Goal: Task Accomplishment & Management: Manage account settings

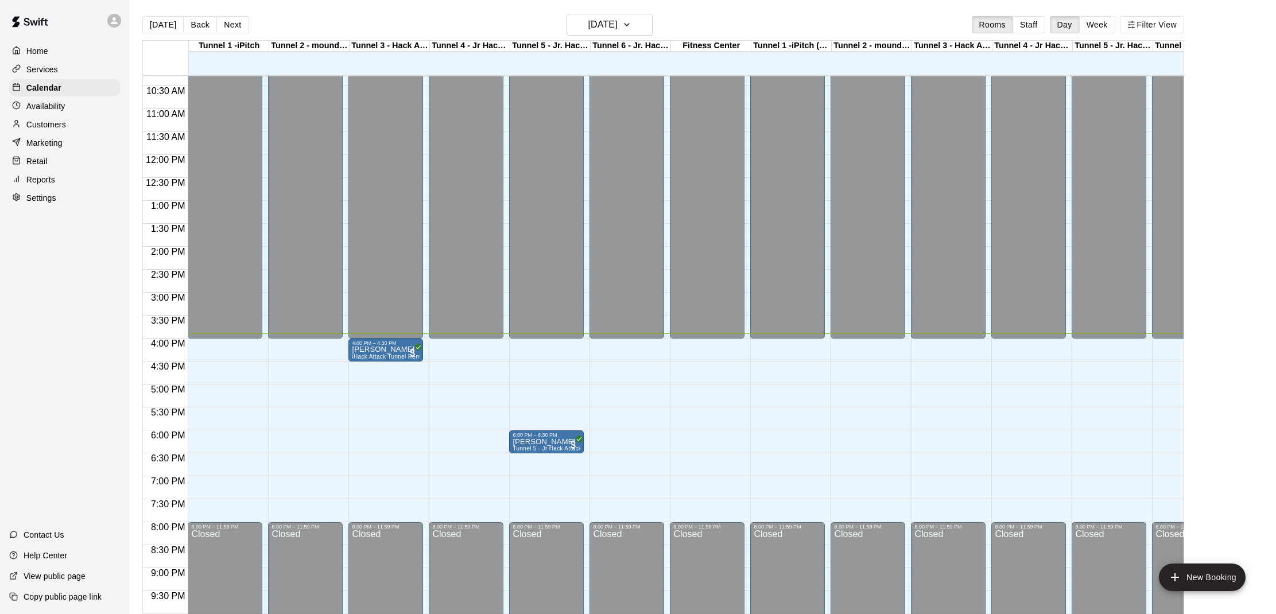
scroll to position [473, 0]
drag, startPoint x: 530, startPoint y: 340, endPoint x: 539, endPoint y: 351, distance: 14.7
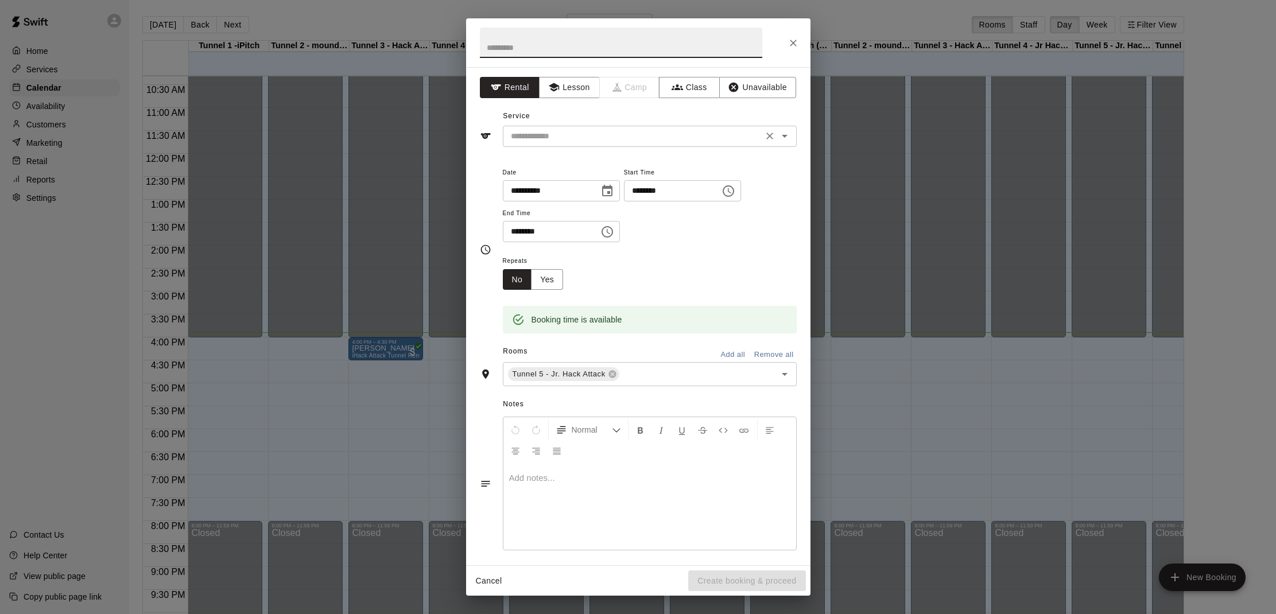
click at [543, 143] on div "​" at bounding box center [650, 136] width 294 height 21
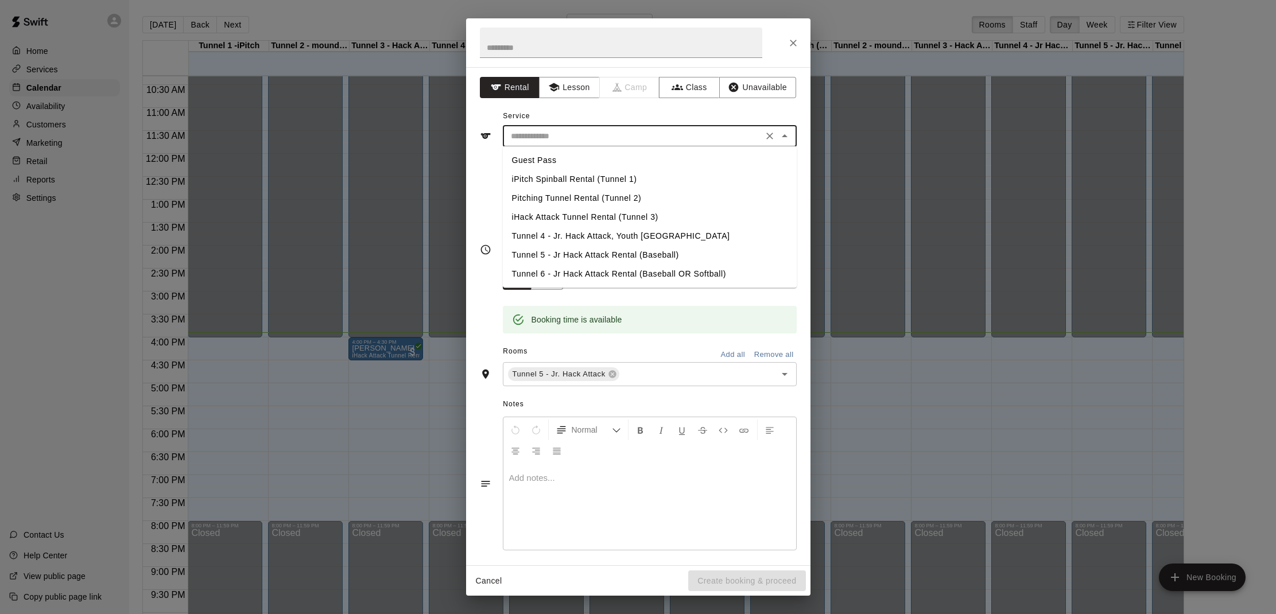
click at [584, 249] on li "Tunnel 5 - Jr Hack Attack Rental (Baseball)" at bounding box center [650, 255] width 294 height 19
type input "**********"
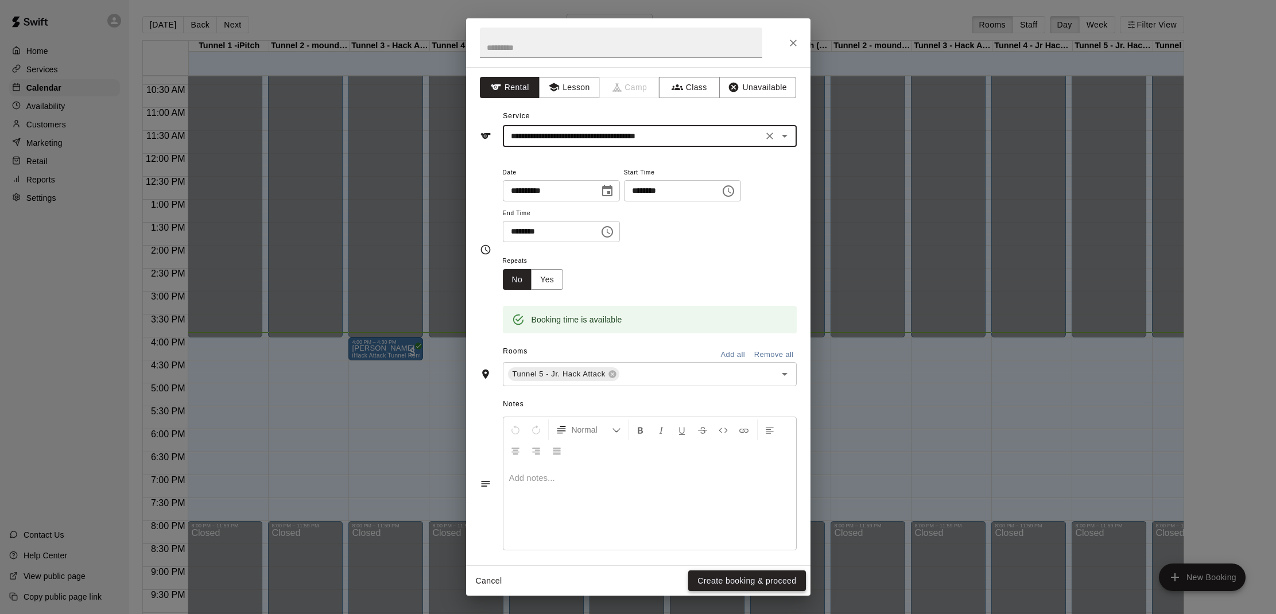
click at [748, 585] on button "Create booking & proceed" at bounding box center [746, 580] width 117 height 21
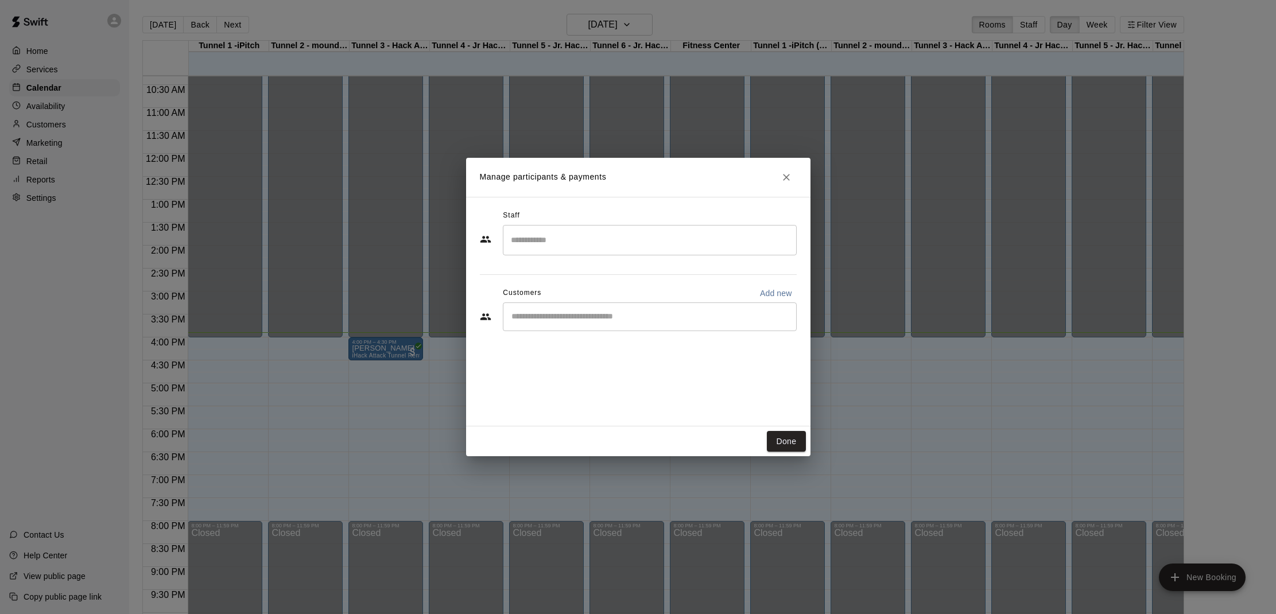
click at [644, 304] on div "​" at bounding box center [650, 316] width 294 height 29
type input "*"
type input "****"
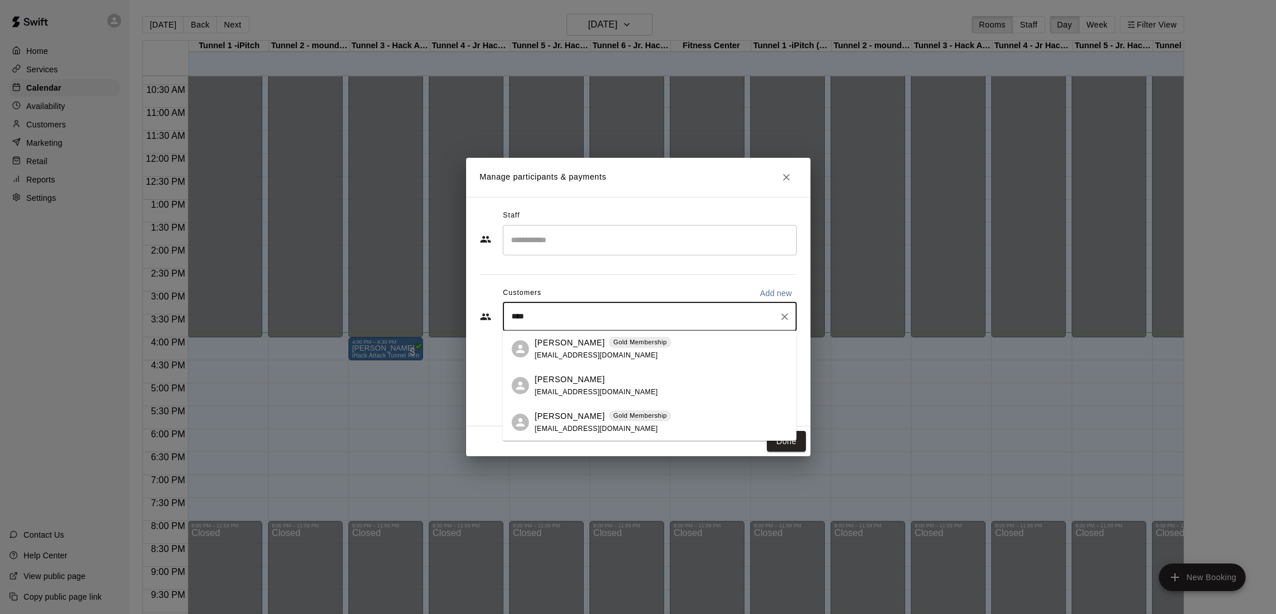
click at [624, 422] on div "[PERSON_NAME] Gold Membership [EMAIL_ADDRESS][DOMAIN_NAME]" at bounding box center [603, 422] width 137 height 25
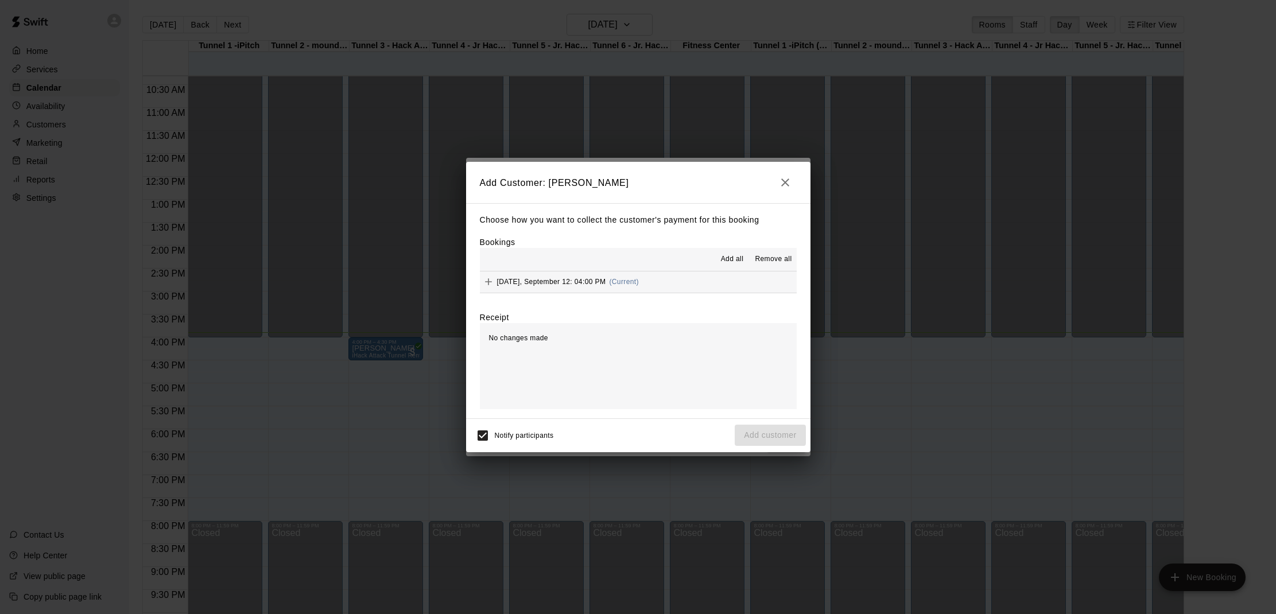
click at [737, 257] on span "Add all" at bounding box center [732, 259] width 23 height 11
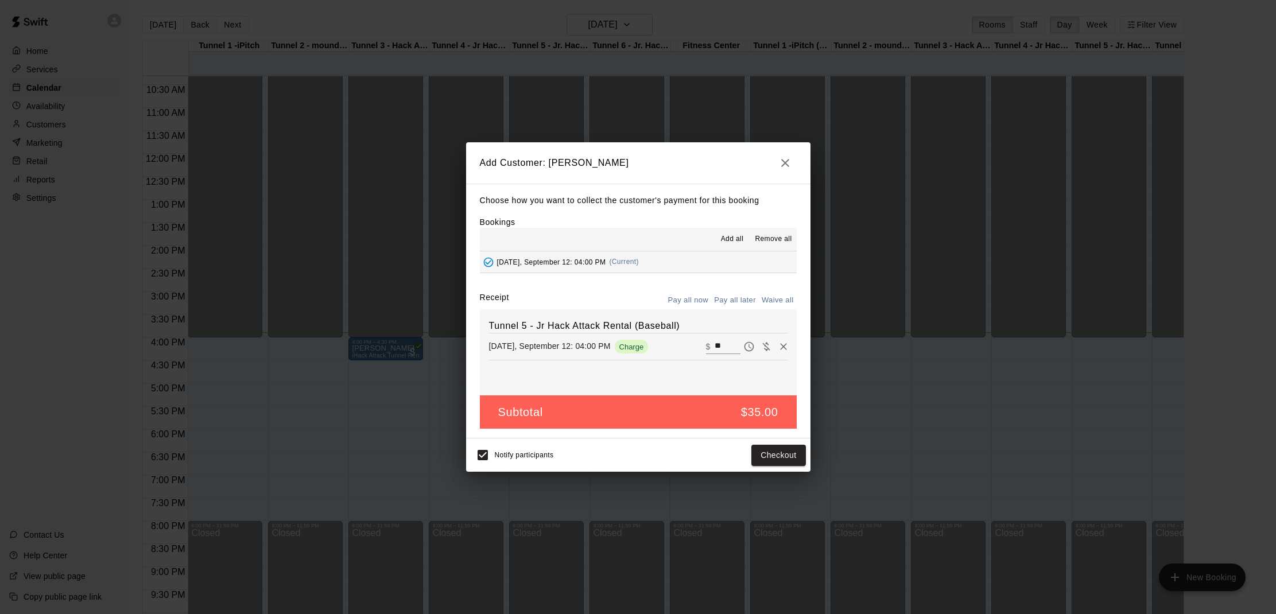
click at [782, 297] on button "Waive all" at bounding box center [778, 301] width 38 height 18
type input "*"
click at [770, 456] on button "Add customer" at bounding box center [770, 455] width 71 height 21
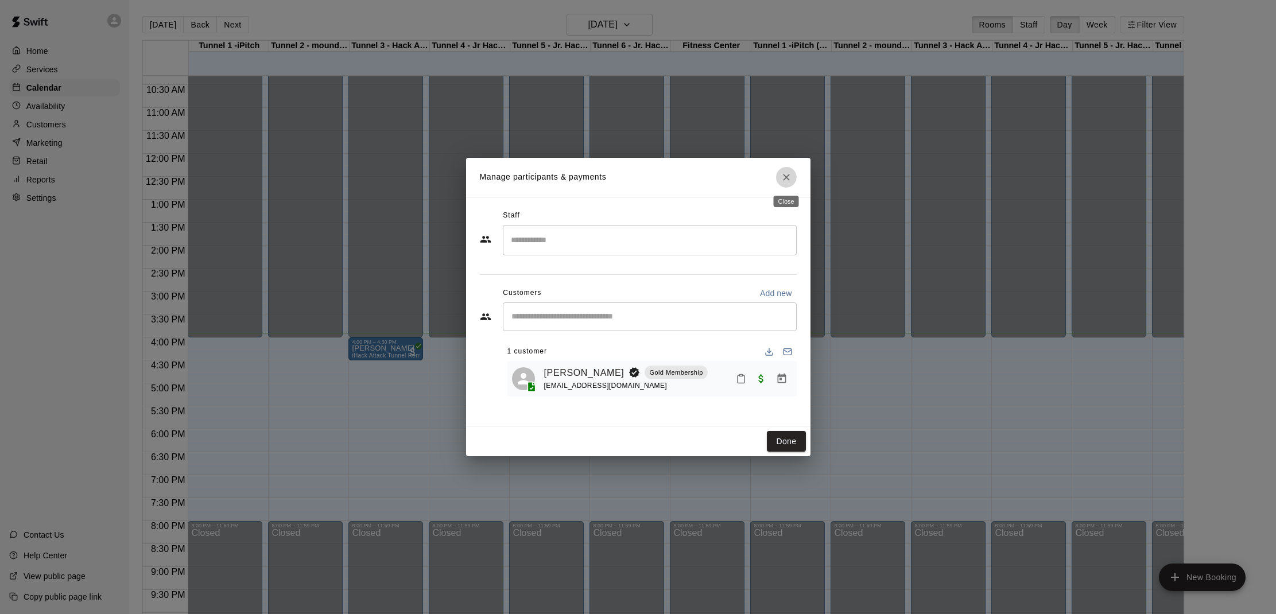
click at [794, 175] on button "Close" at bounding box center [786, 177] width 21 height 21
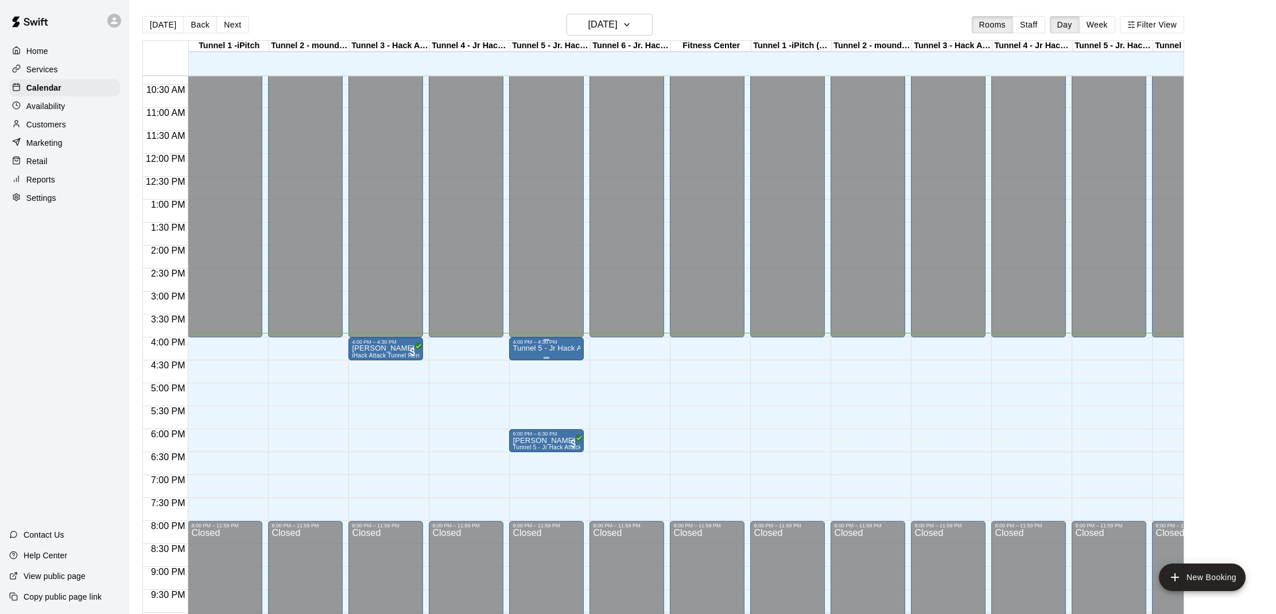
click at [562, 348] on p "Tunnel 5 - Jr Hack Attack Rental (Baseball)" at bounding box center [547, 348] width 68 height 0
click at [529, 387] on img "edit" at bounding box center [524, 388] width 13 height 13
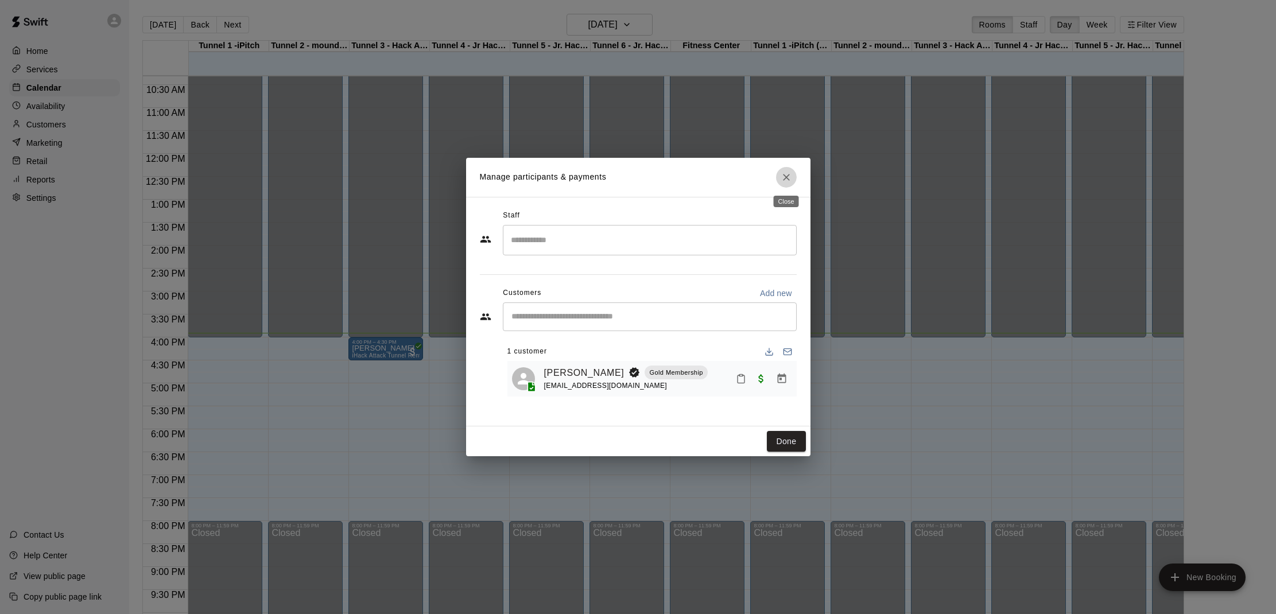
drag, startPoint x: 791, startPoint y: 177, endPoint x: 788, endPoint y: 197, distance: 20.9
click at [791, 177] on icon "Close" at bounding box center [786, 177] width 11 height 11
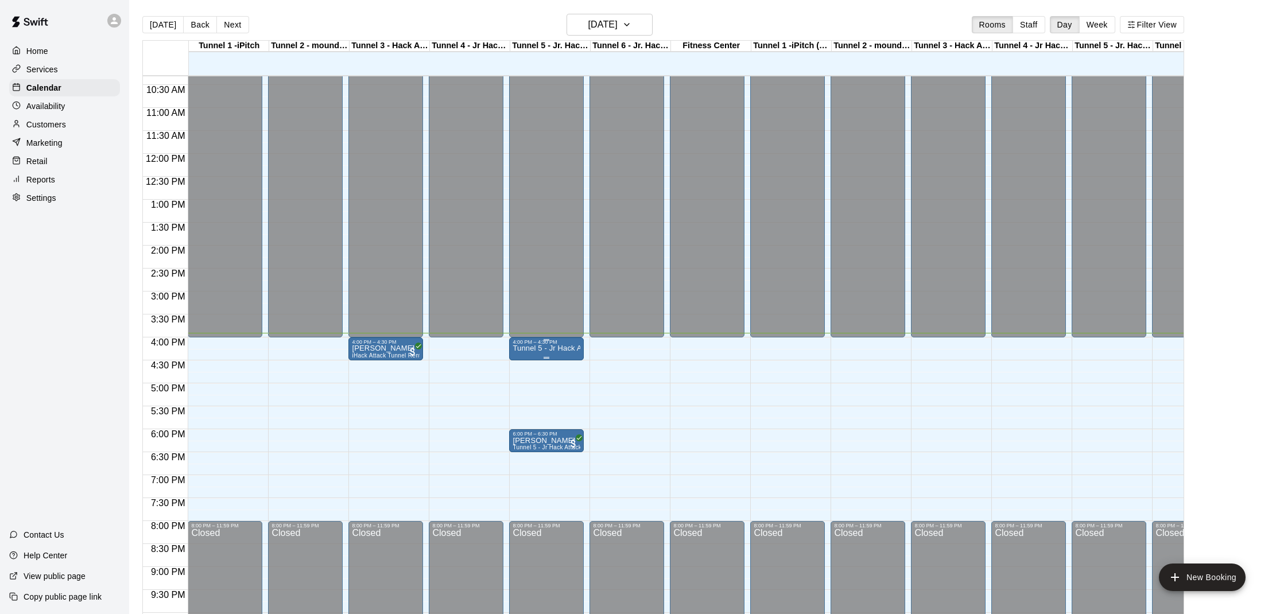
click at [569, 348] on p "Tunnel 5 - Jr Hack Attack Rental (Baseball)" at bounding box center [547, 348] width 68 height 0
click at [529, 386] on img "edit" at bounding box center [524, 388] width 13 height 13
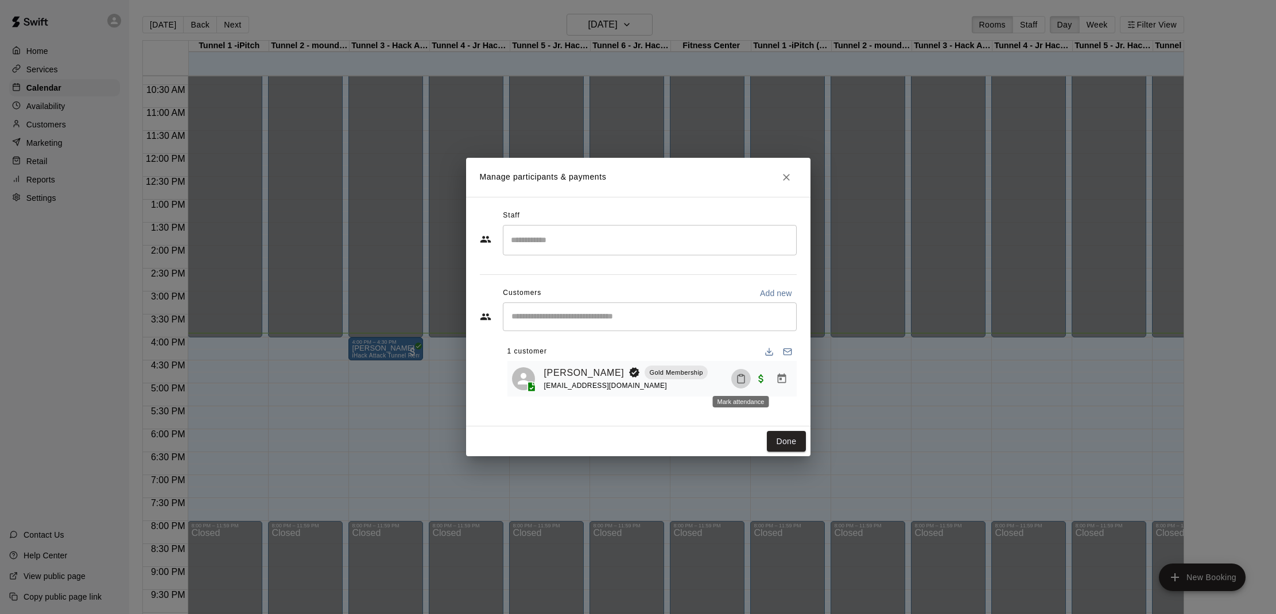
click at [740, 378] on icon "Mark attendance" at bounding box center [741, 379] width 10 height 10
click at [759, 382] on icon at bounding box center [759, 382] width 10 height 10
click at [776, 434] on button "Done" at bounding box center [786, 441] width 38 height 21
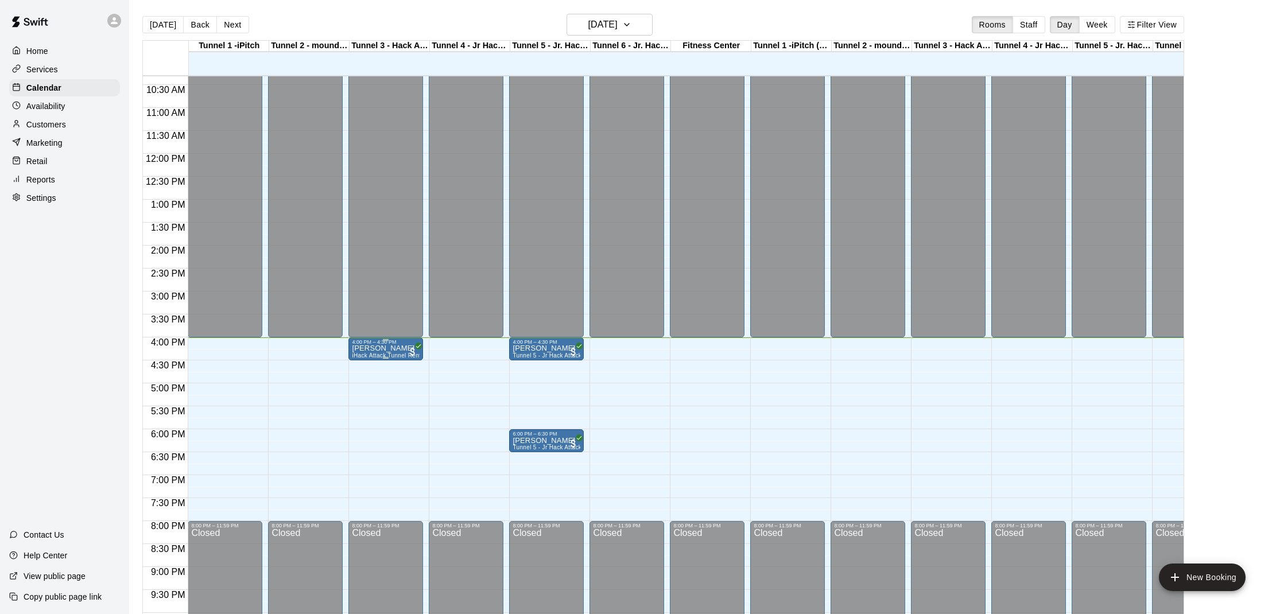
click at [367, 385] on img "edit" at bounding box center [364, 384] width 13 height 13
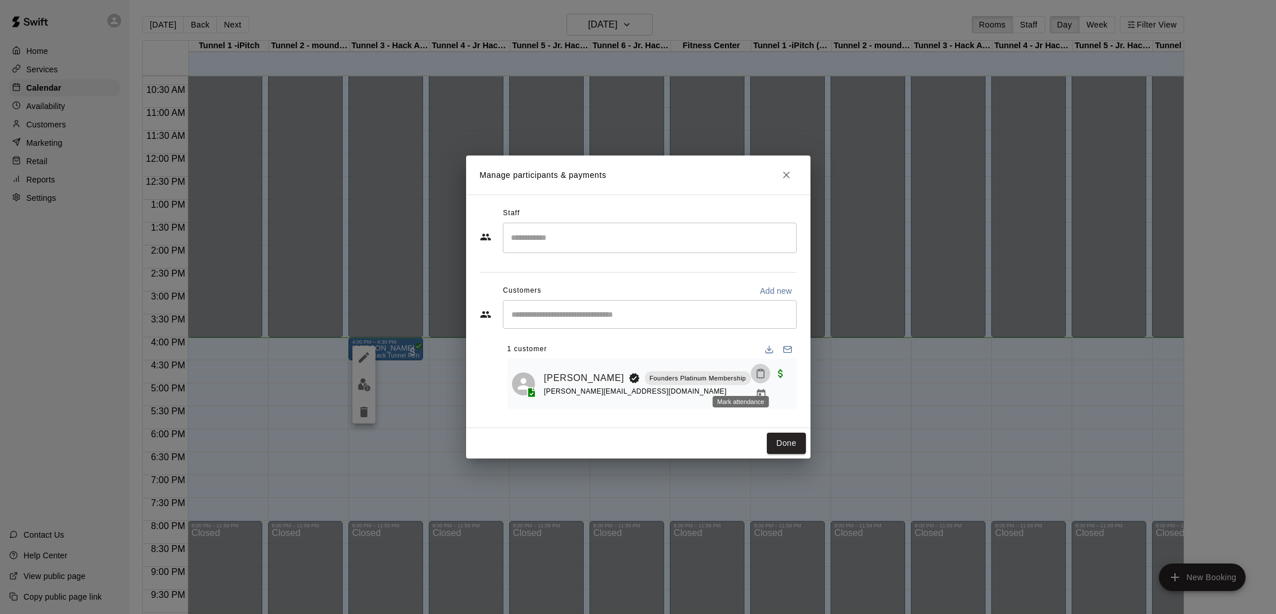
click at [751, 378] on button "Mark attendance" at bounding box center [761, 374] width 20 height 20
click at [756, 380] on icon at bounding box center [755, 377] width 10 height 10
click at [800, 447] on button "Done" at bounding box center [786, 443] width 38 height 21
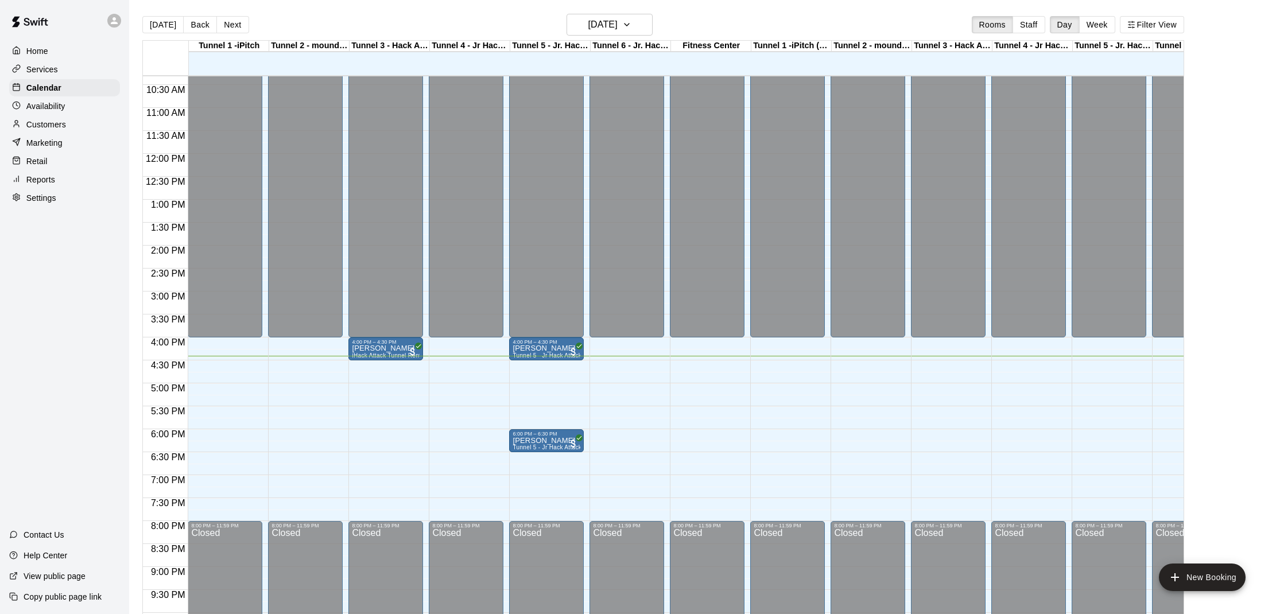
click at [111, 119] on div "Customers" at bounding box center [64, 124] width 111 height 17
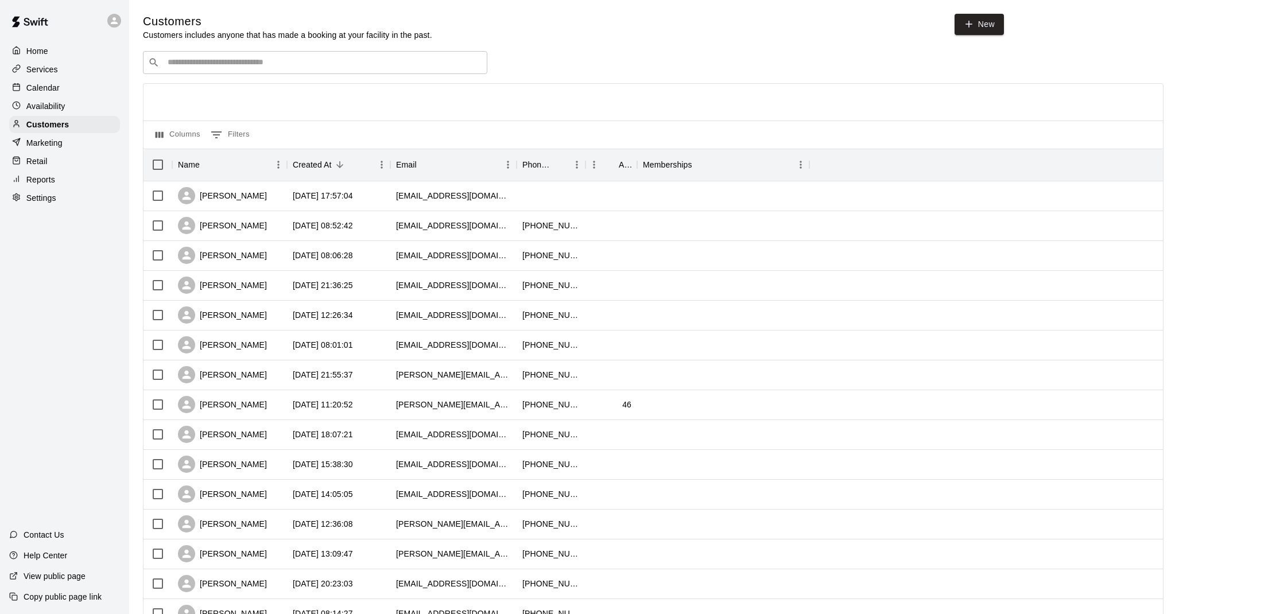
click at [344, 52] on div "​ ​" at bounding box center [315, 62] width 344 height 23
type input "*"
type input "******"
click at [81, 91] on div "Calendar" at bounding box center [64, 87] width 111 height 17
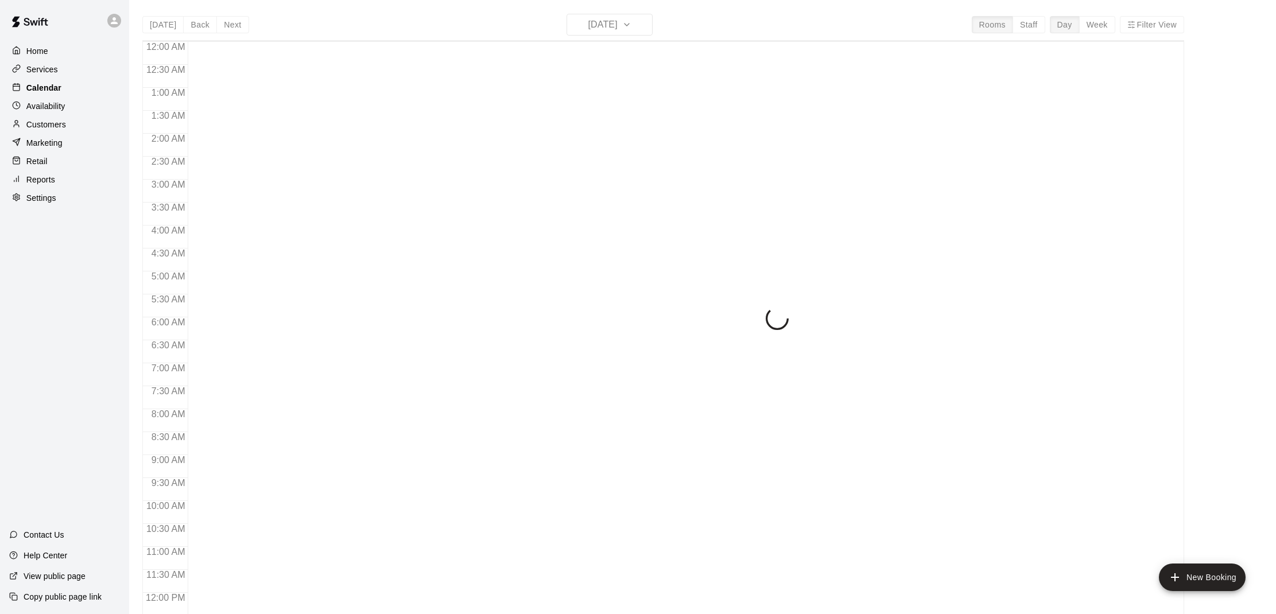
scroll to position [517, 0]
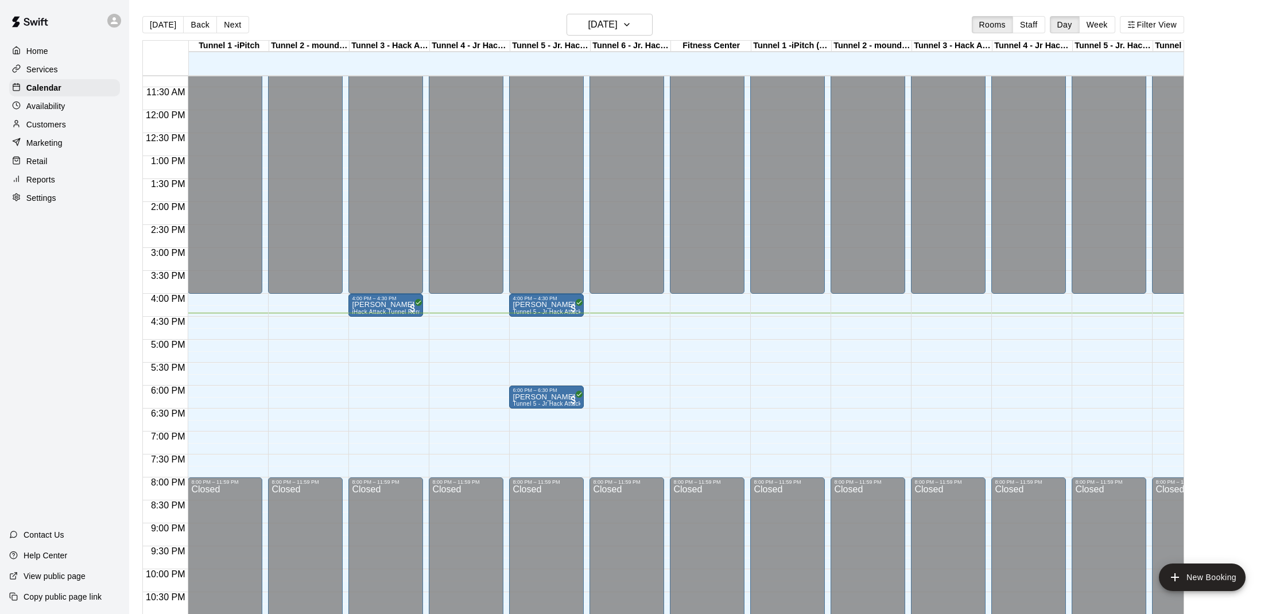
click at [82, 122] on div "Customers" at bounding box center [64, 124] width 111 height 17
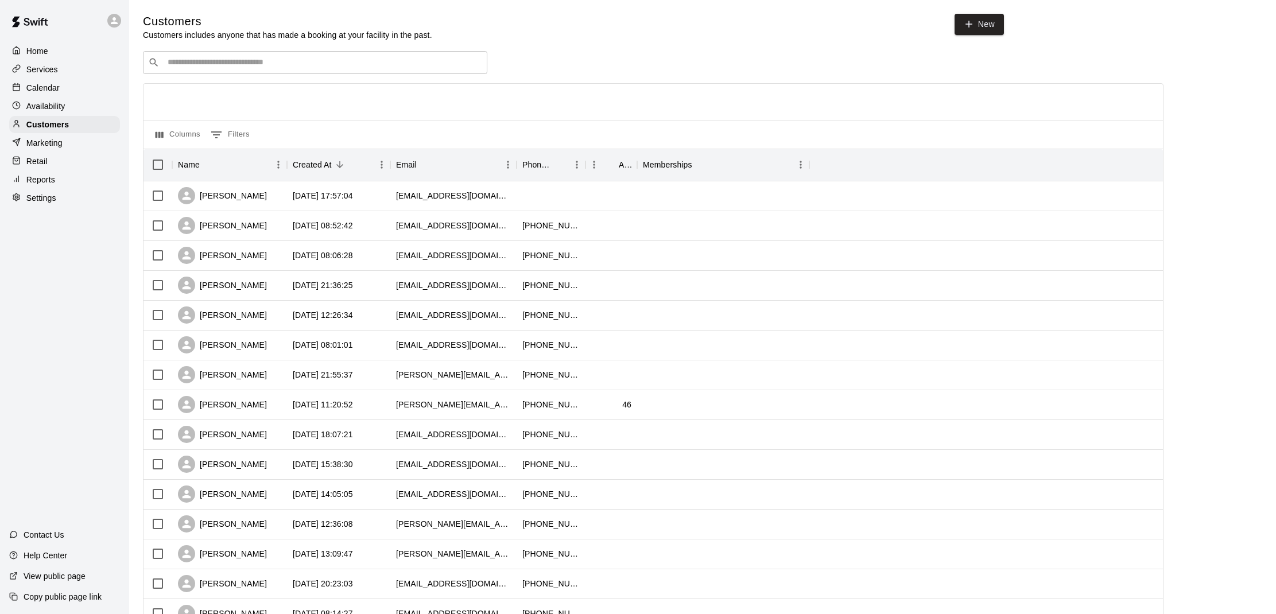
click at [199, 61] on input "Search customers by name or email" at bounding box center [323, 62] width 318 height 11
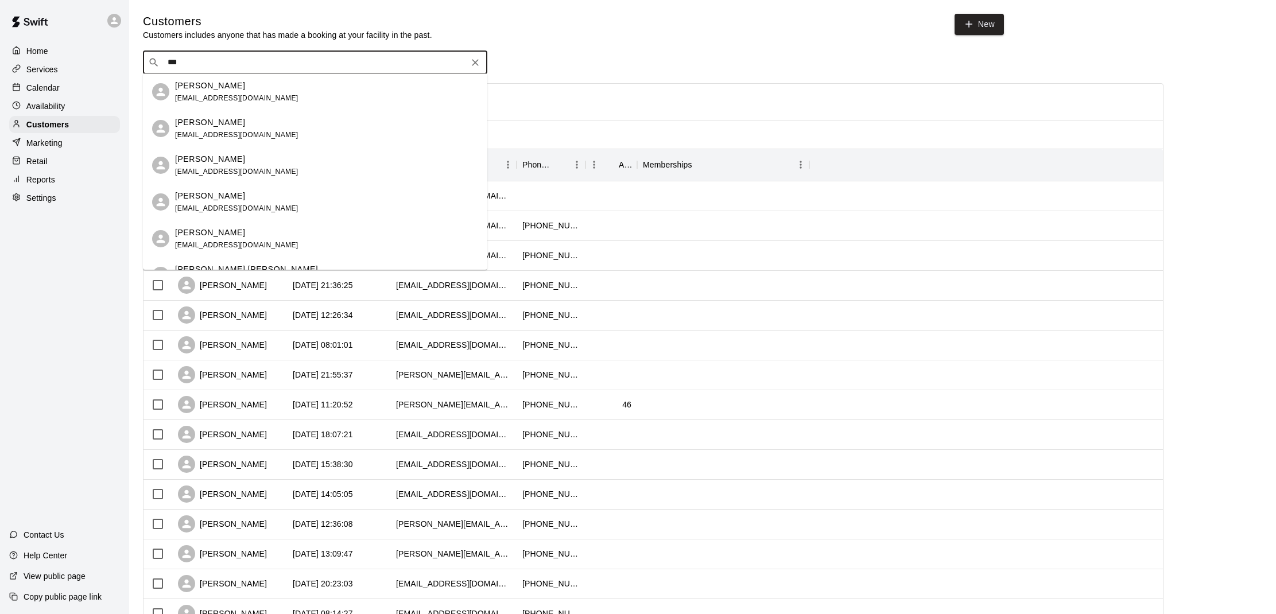
type input "****"
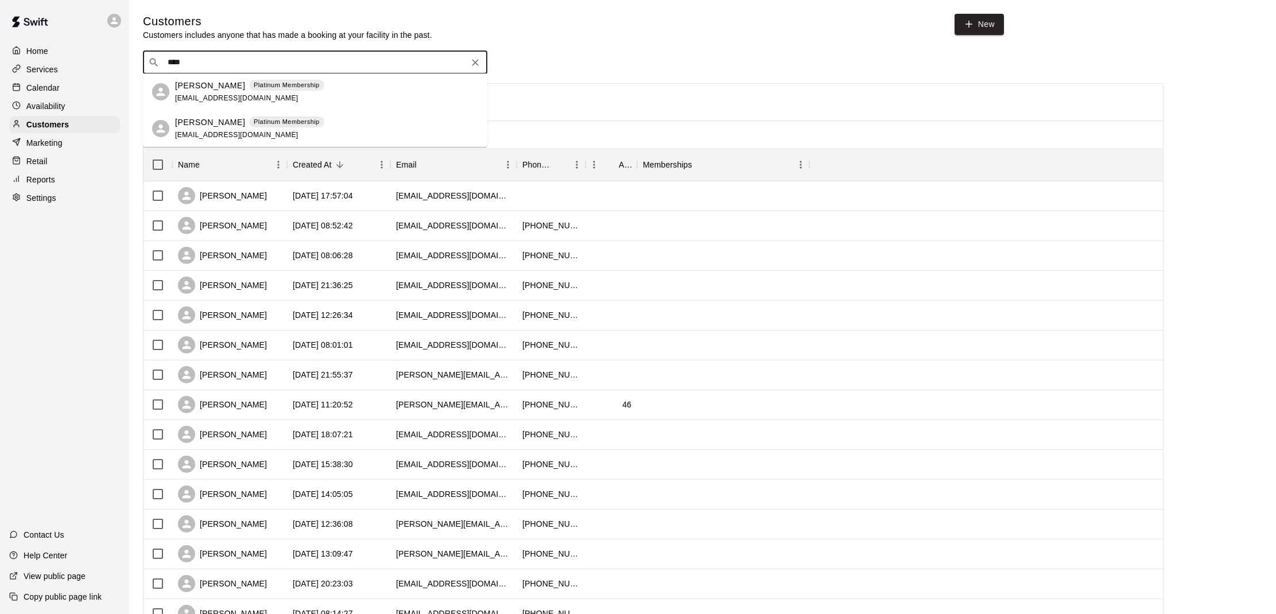
click at [263, 103] on div "[PERSON_NAME] Platinum Membership [EMAIL_ADDRESS][DOMAIN_NAME]" at bounding box center [249, 92] width 149 height 25
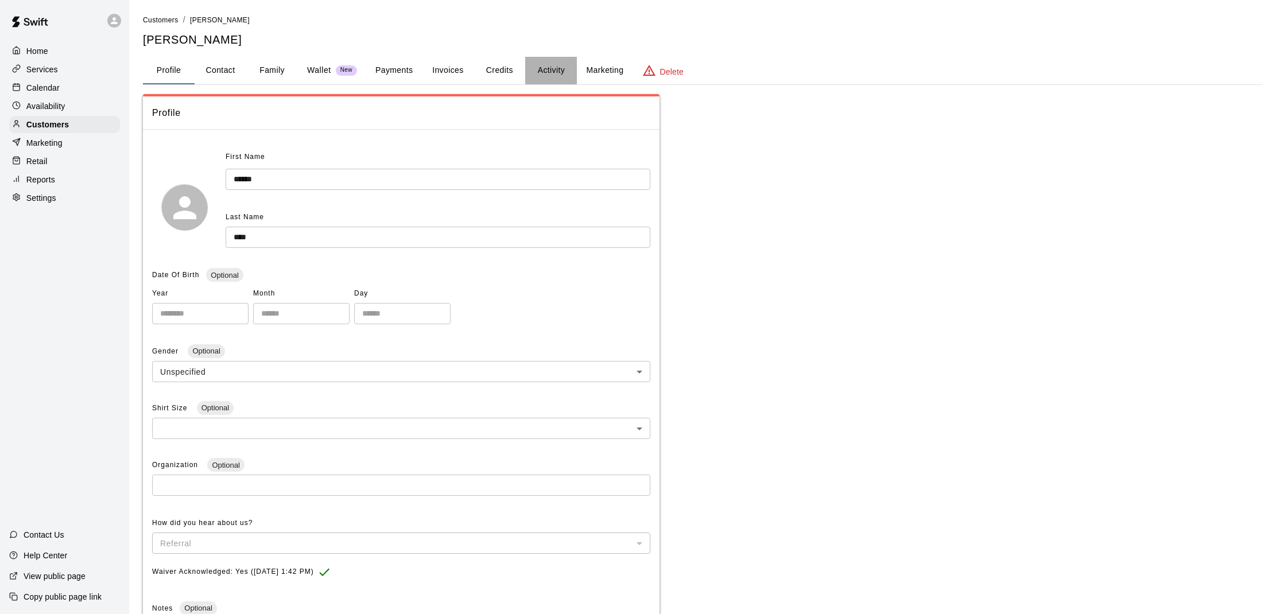
click at [548, 66] on button "Activity" at bounding box center [551, 71] width 52 height 28
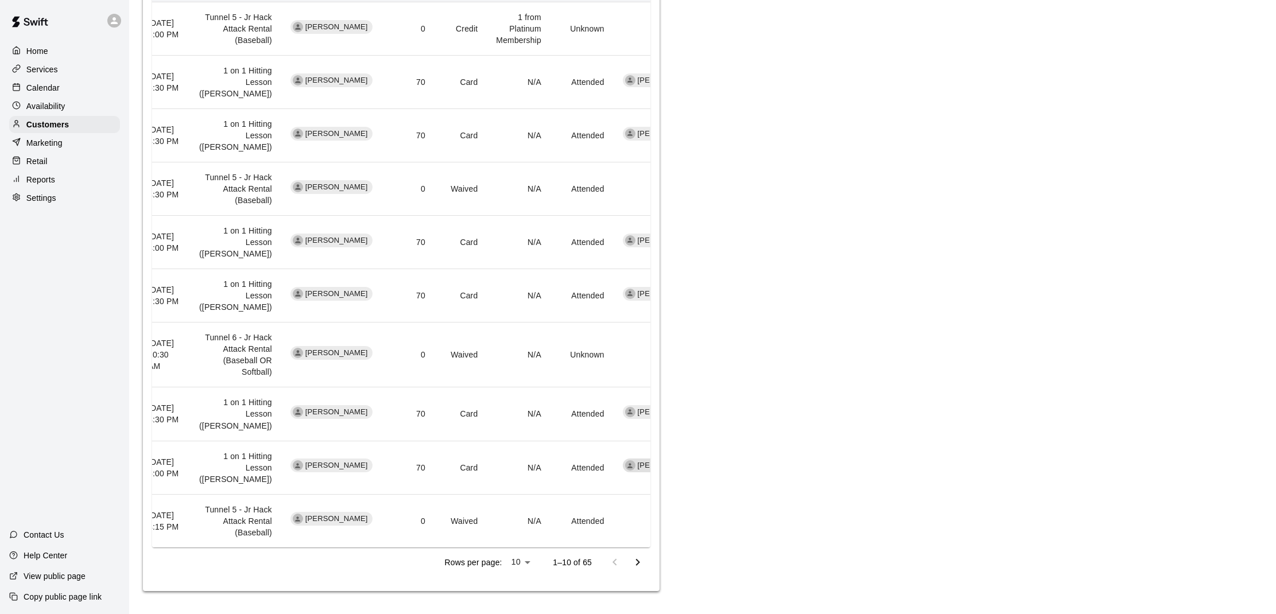
scroll to position [638, 0]
click at [636, 565] on icon "Go to next page" at bounding box center [638, 561] width 4 height 7
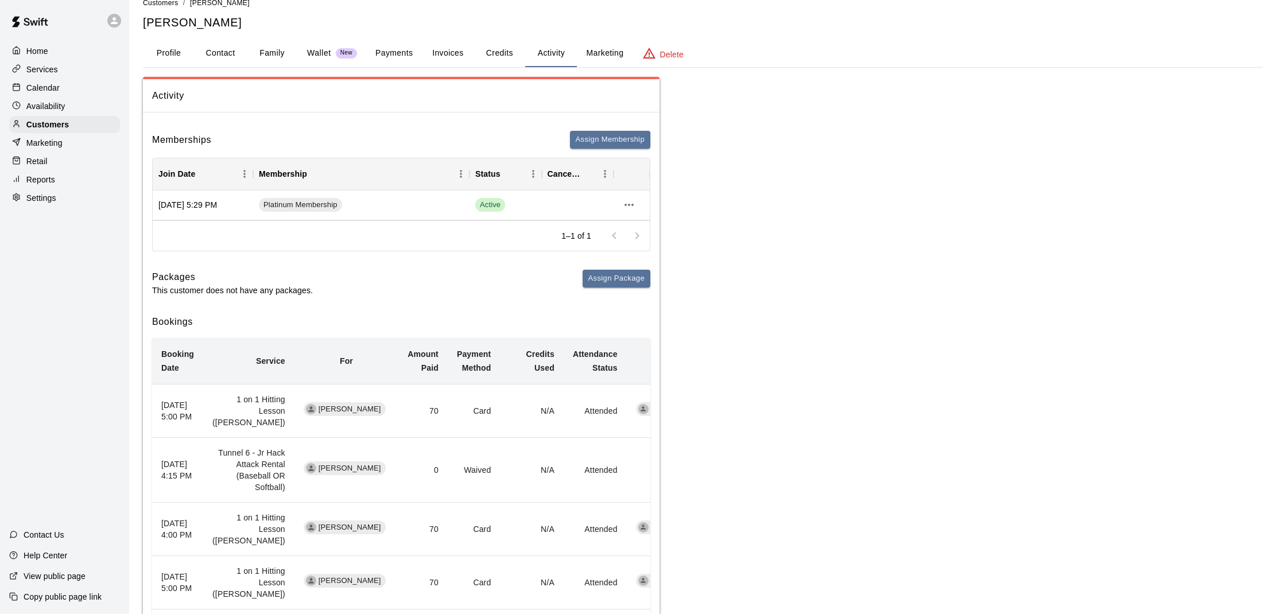
scroll to position [24, 0]
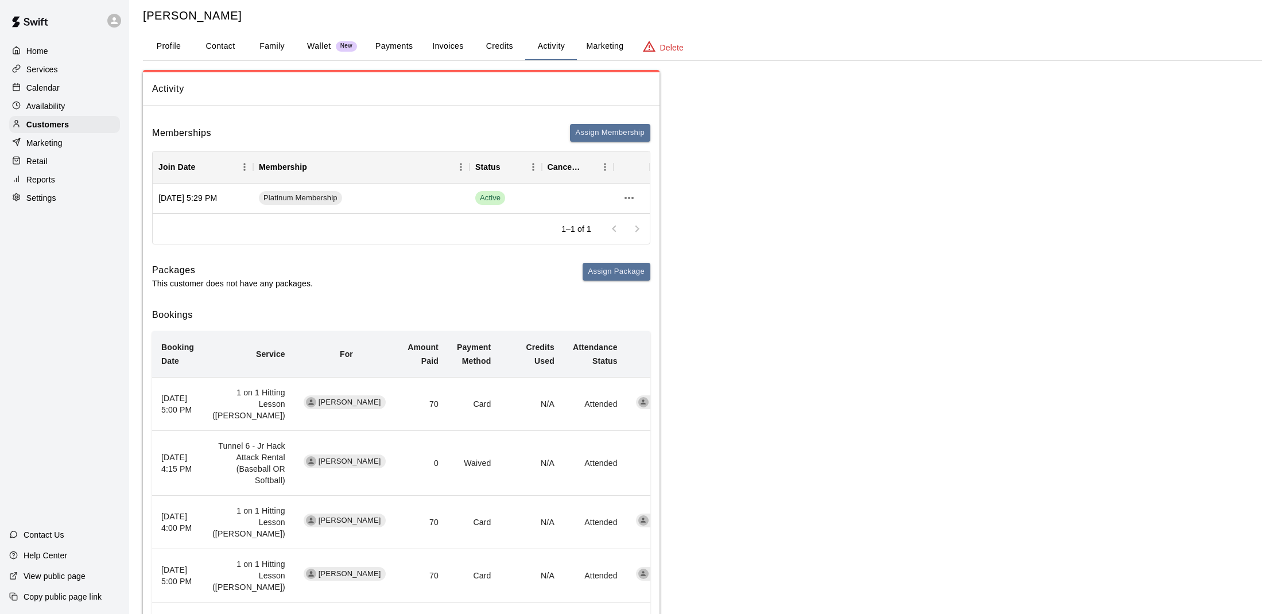
click at [169, 44] on button "Profile" at bounding box center [169, 47] width 52 height 28
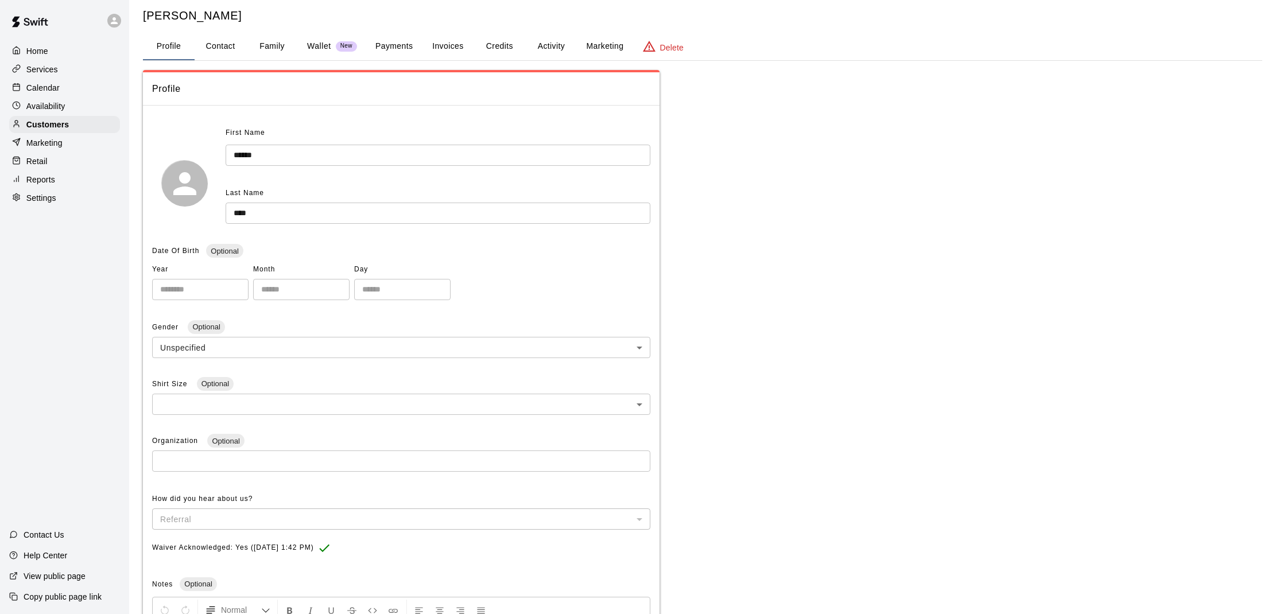
scroll to position [26, 0]
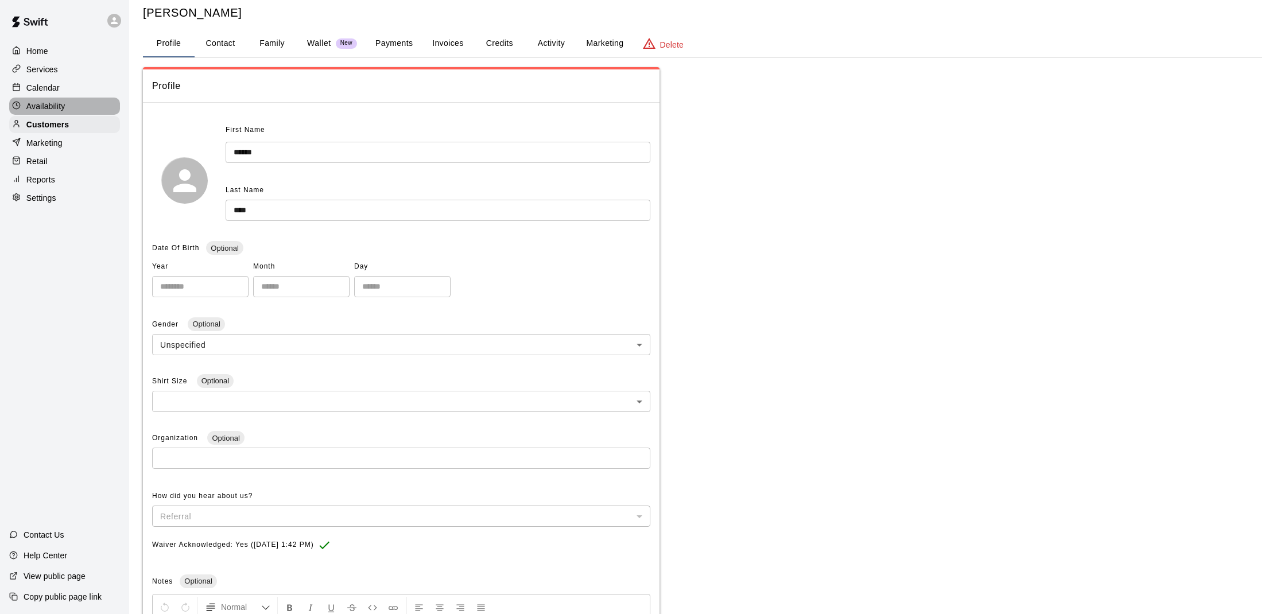
click at [59, 108] on p "Availability" at bounding box center [45, 105] width 39 height 11
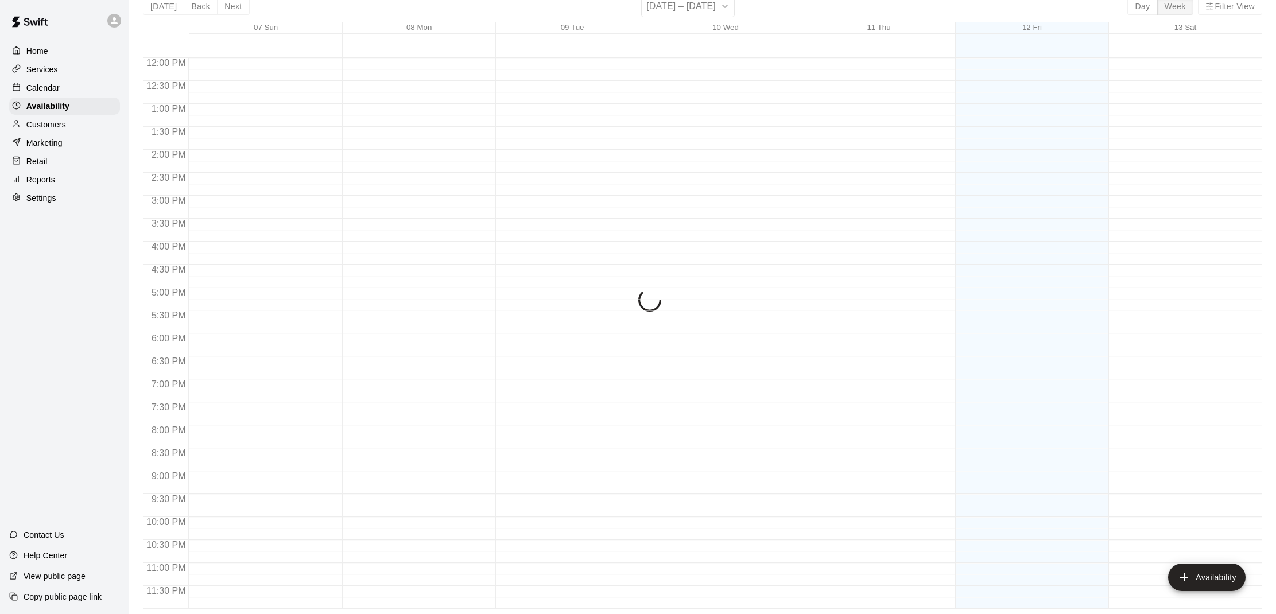
scroll to position [0, 1]
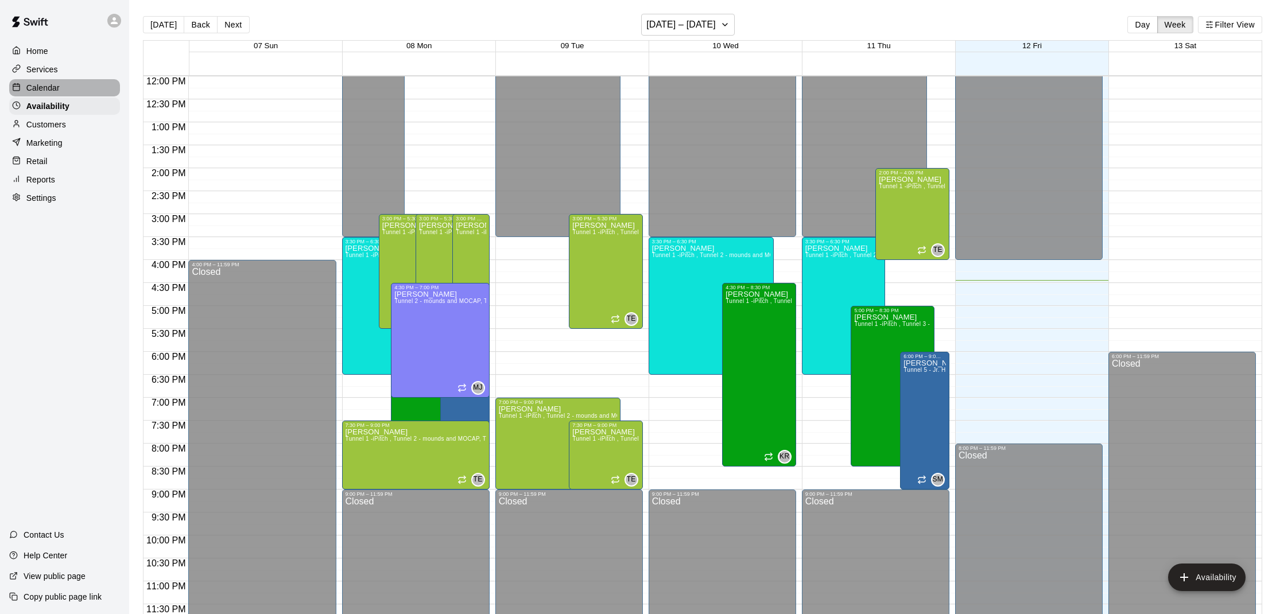
click at [63, 88] on div "Calendar" at bounding box center [64, 87] width 111 height 17
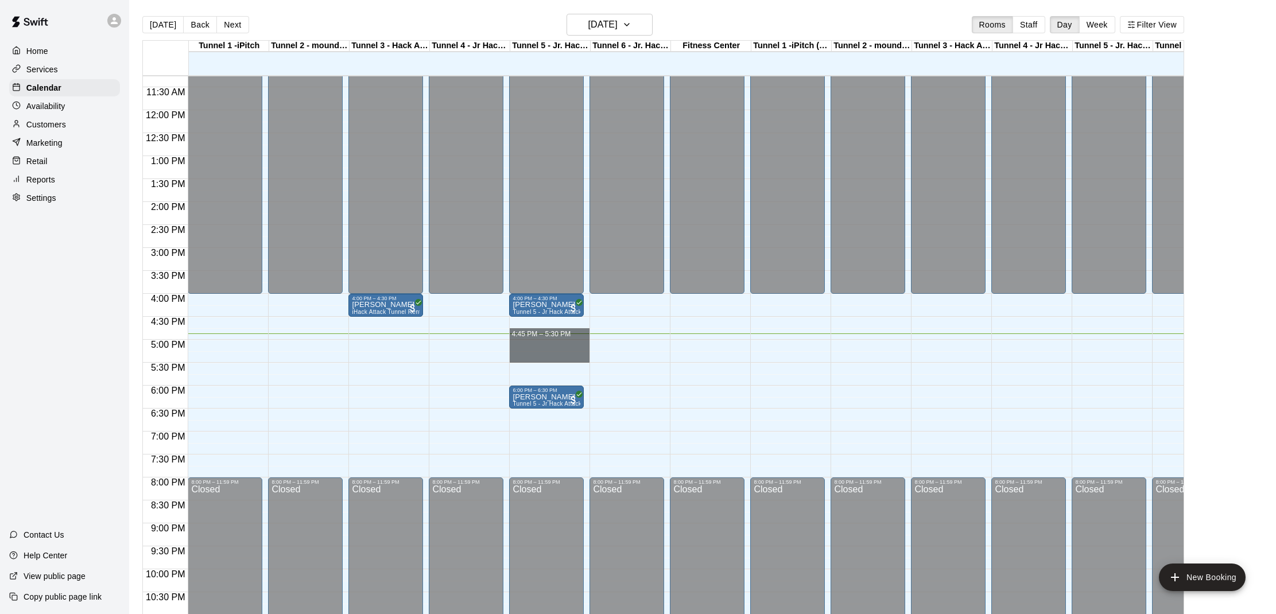
drag, startPoint x: 529, startPoint y: 336, endPoint x: 526, endPoint y: 353, distance: 17.6
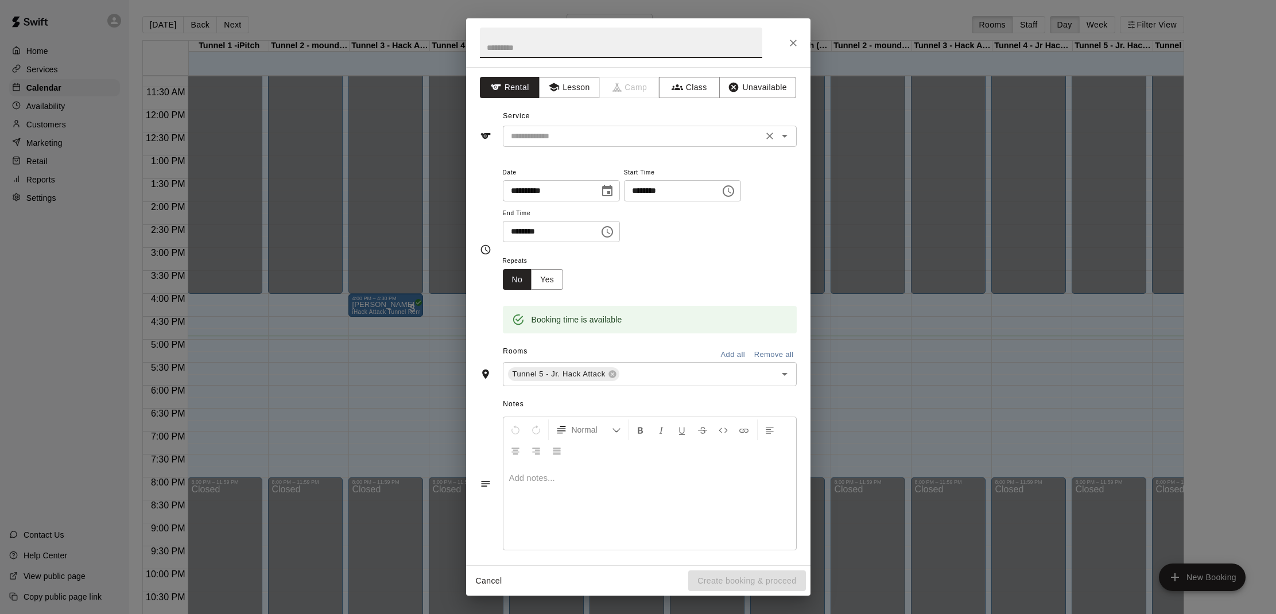
click at [561, 138] on input "text" at bounding box center [632, 136] width 253 height 14
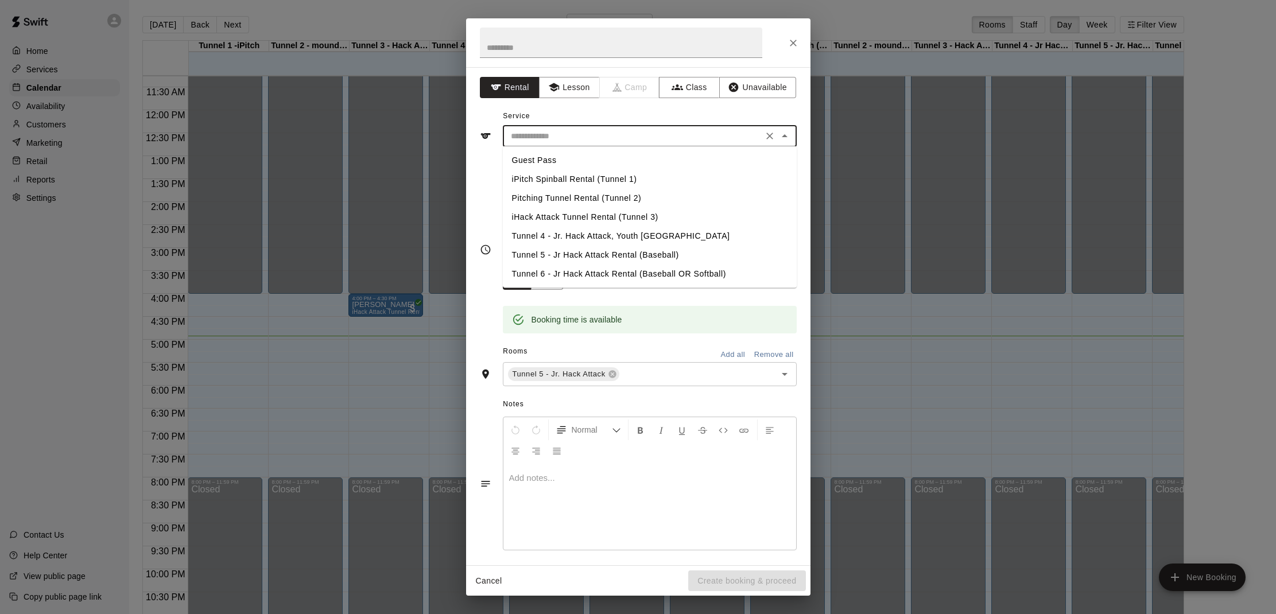
click at [546, 254] on li "Tunnel 5 - Jr Hack Attack Rental (Baseball)" at bounding box center [650, 255] width 294 height 19
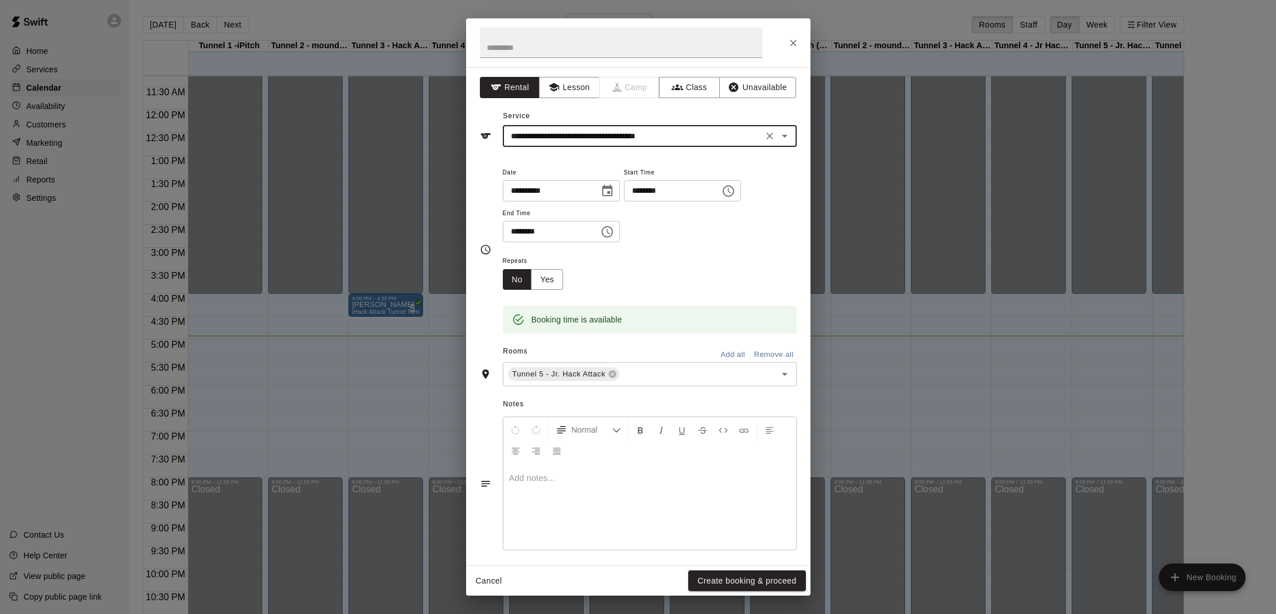
type input "**********"
click at [741, 586] on button "Create booking & proceed" at bounding box center [746, 580] width 117 height 21
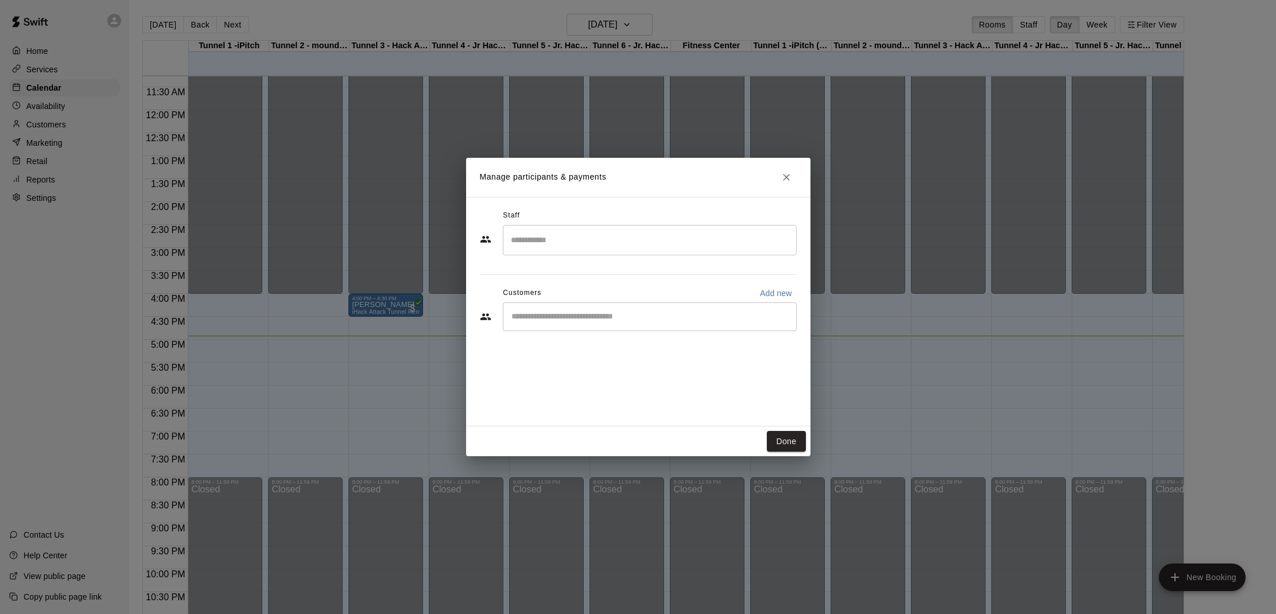
click at [622, 321] on input "Start typing to search customers..." at bounding box center [650, 316] width 284 height 11
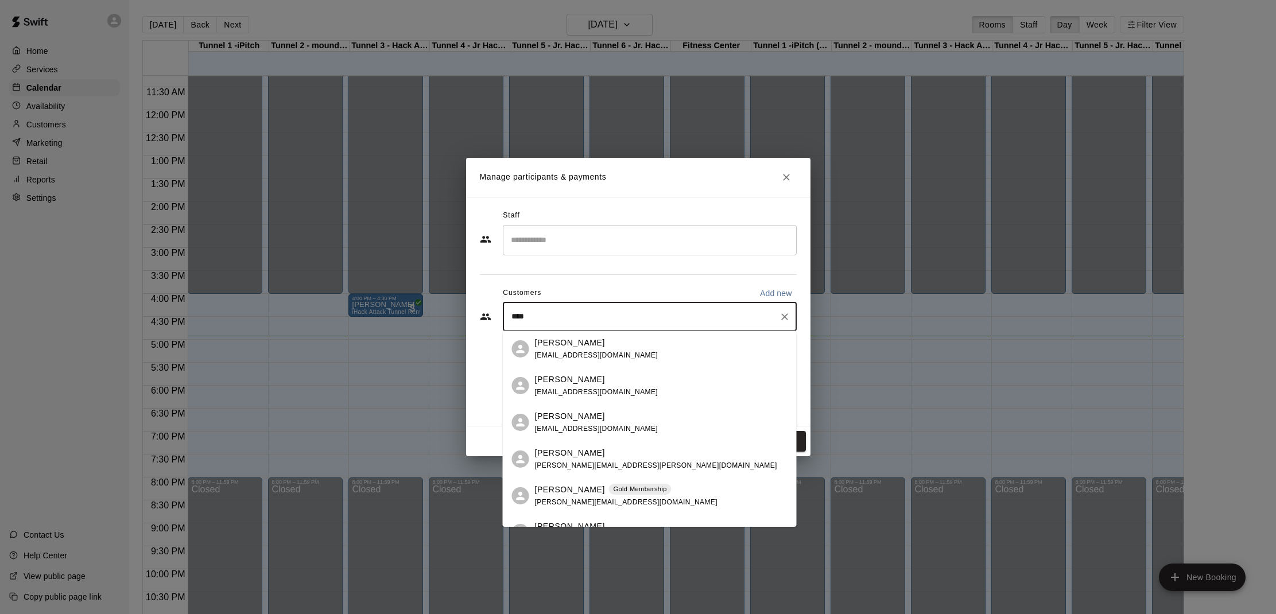
type input "*****"
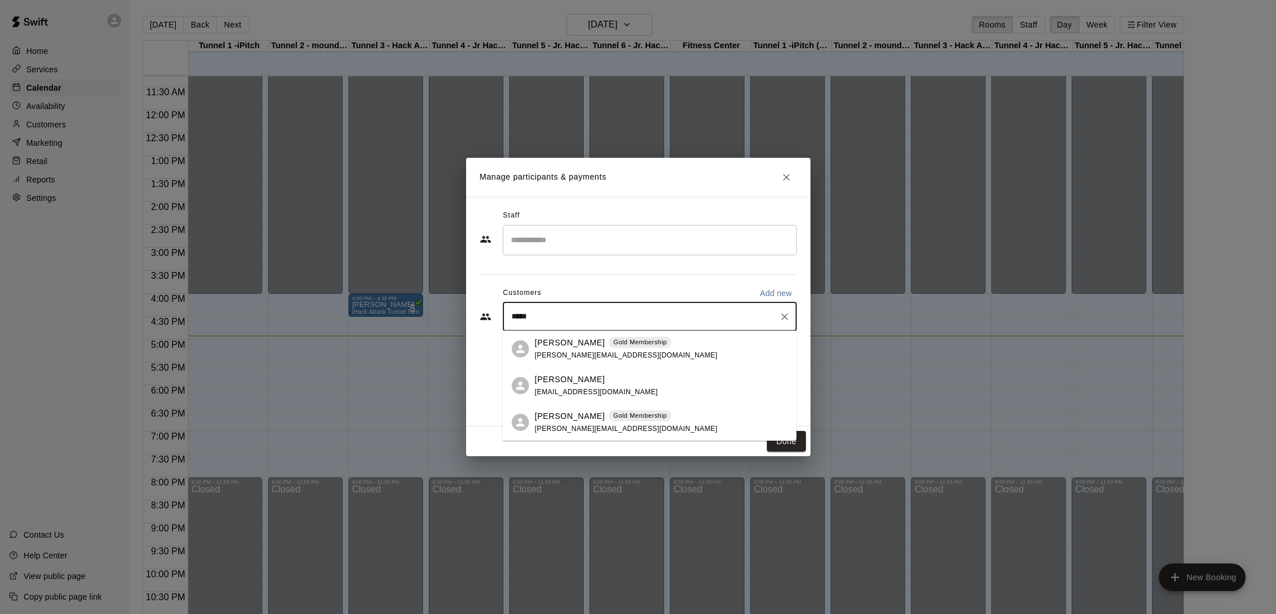
click at [620, 416] on p "Gold Membership" at bounding box center [639, 416] width 53 height 10
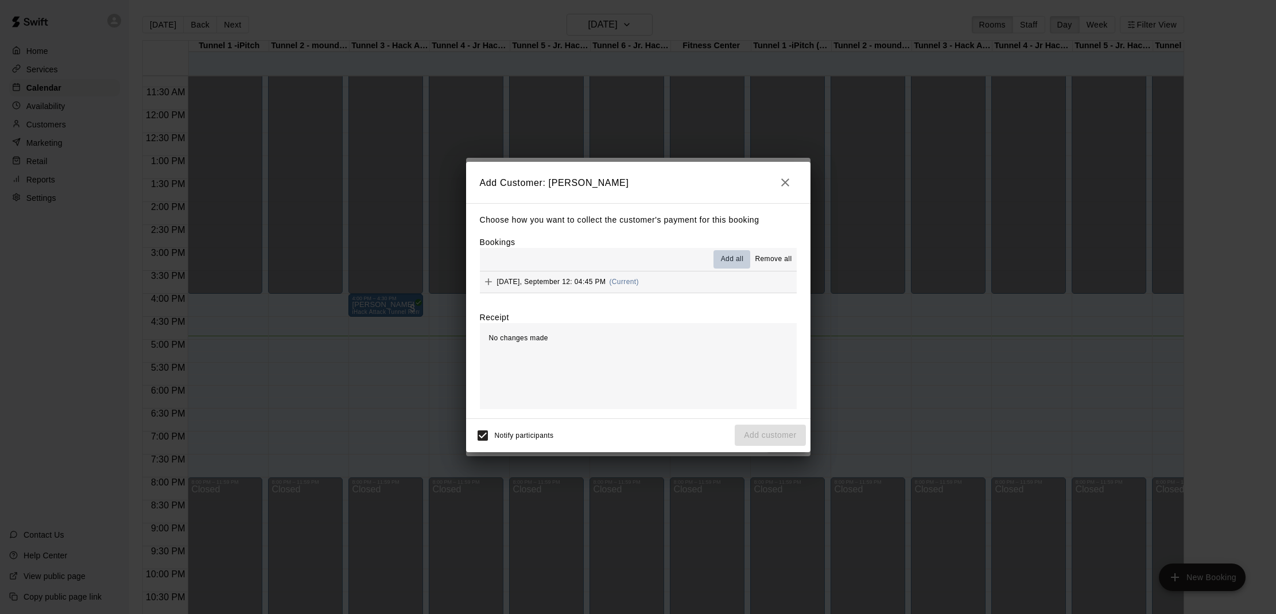
click at [731, 264] on span "Add all" at bounding box center [732, 259] width 23 height 11
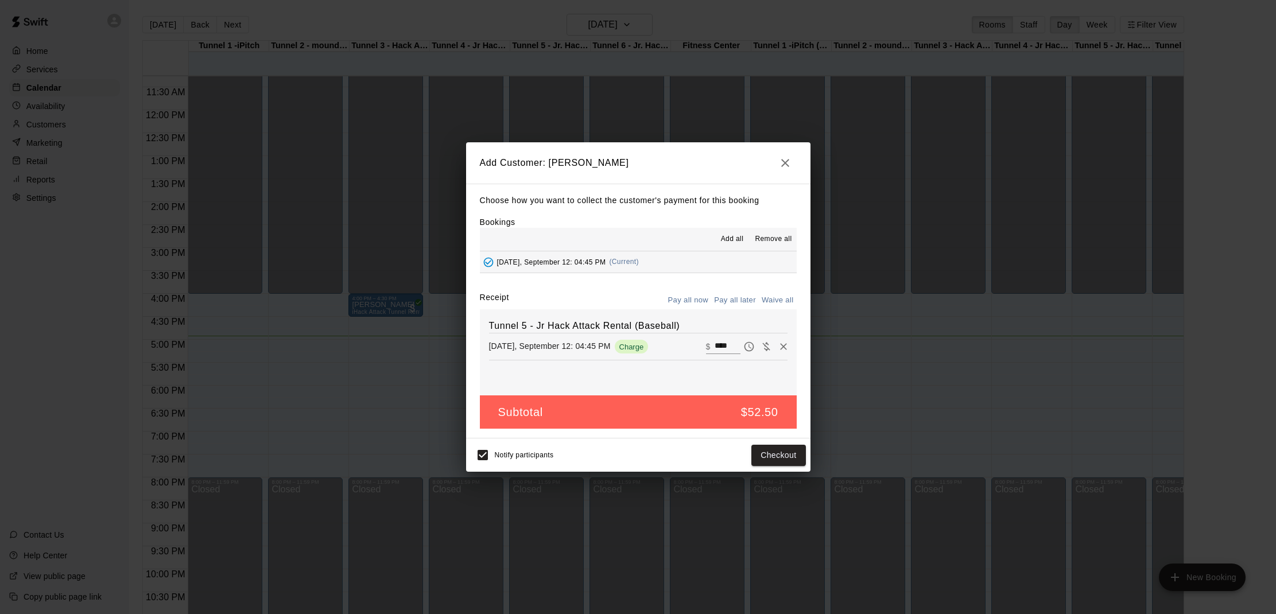
click at [770, 298] on button "Waive all" at bounding box center [778, 301] width 38 height 18
type input "*"
click at [778, 461] on button "Add customer" at bounding box center [770, 455] width 71 height 21
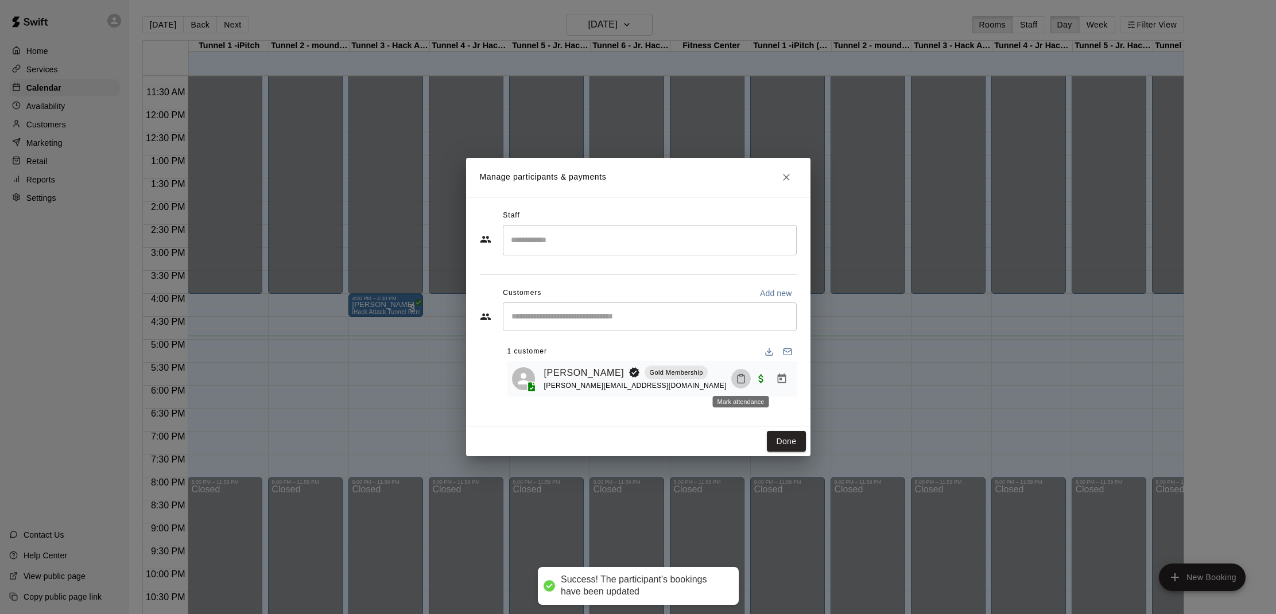
click at [747, 378] on button "Mark attendance" at bounding box center [741, 379] width 20 height 20
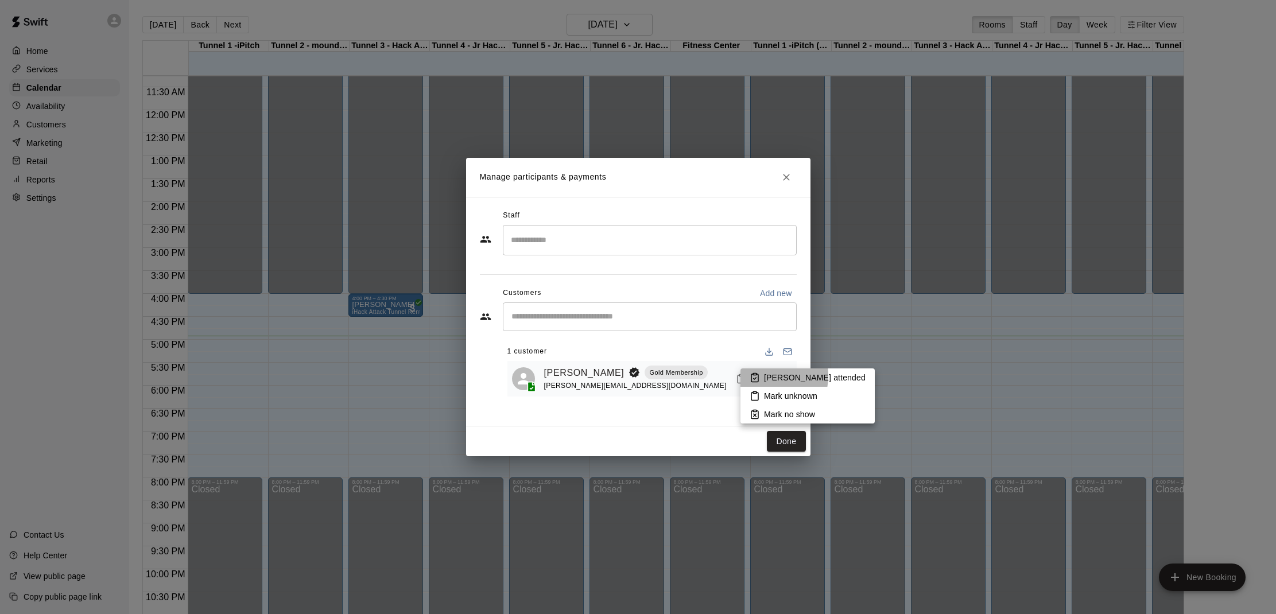
click at [762, 376] on li "[PERSON_NAME] attended" at bounding box center [807, 377] width 134 height 18
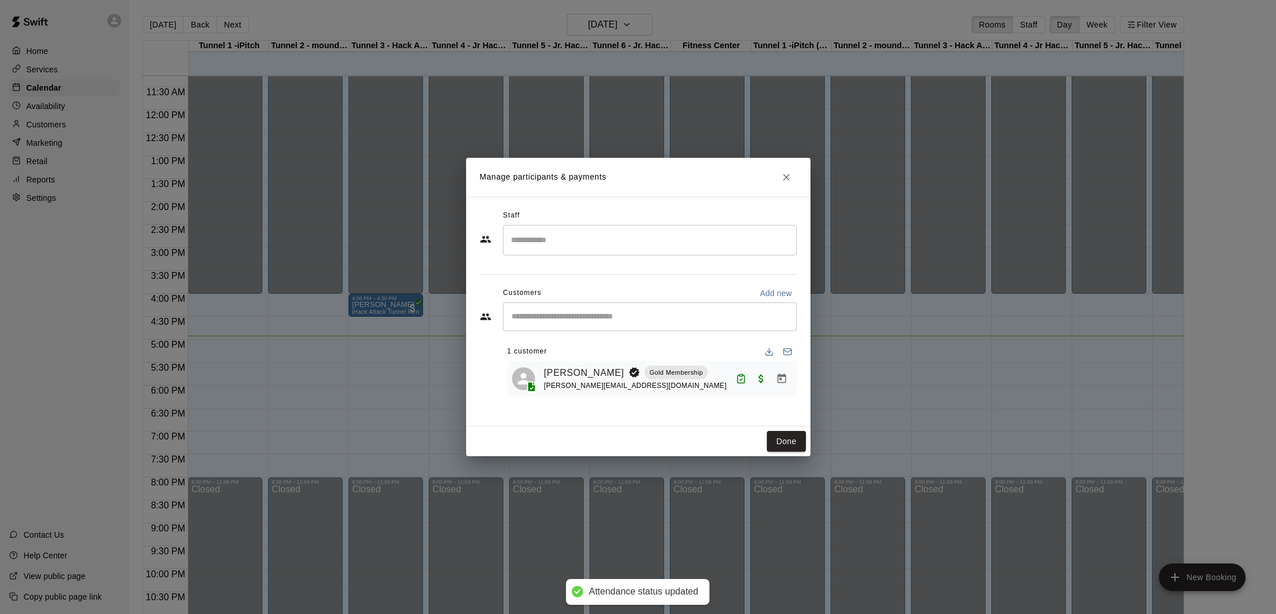
click at [773, 430] on div "Done" at bounding box center [638, 441] width 344 height 30
click at [784, 439] on button "Done" at bounding box center [786, 441] width 38 height 21
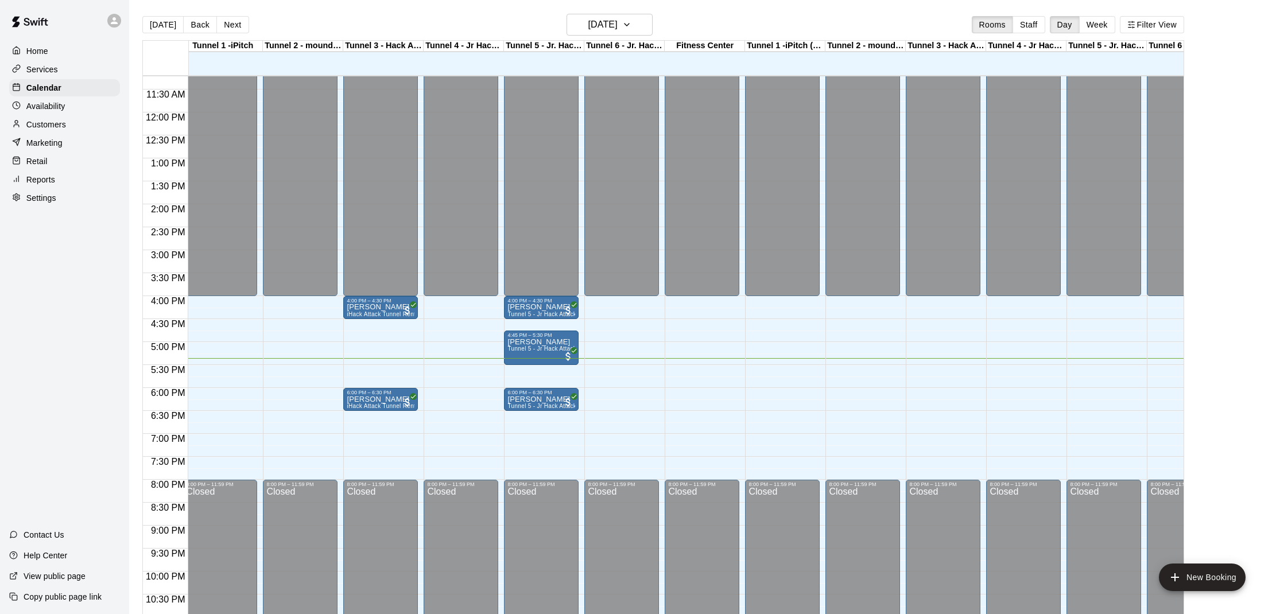
scroll to position [0, 5]
click at [102, 122] on div "Customers" at bounding box center [64, 124] width 111 height 17
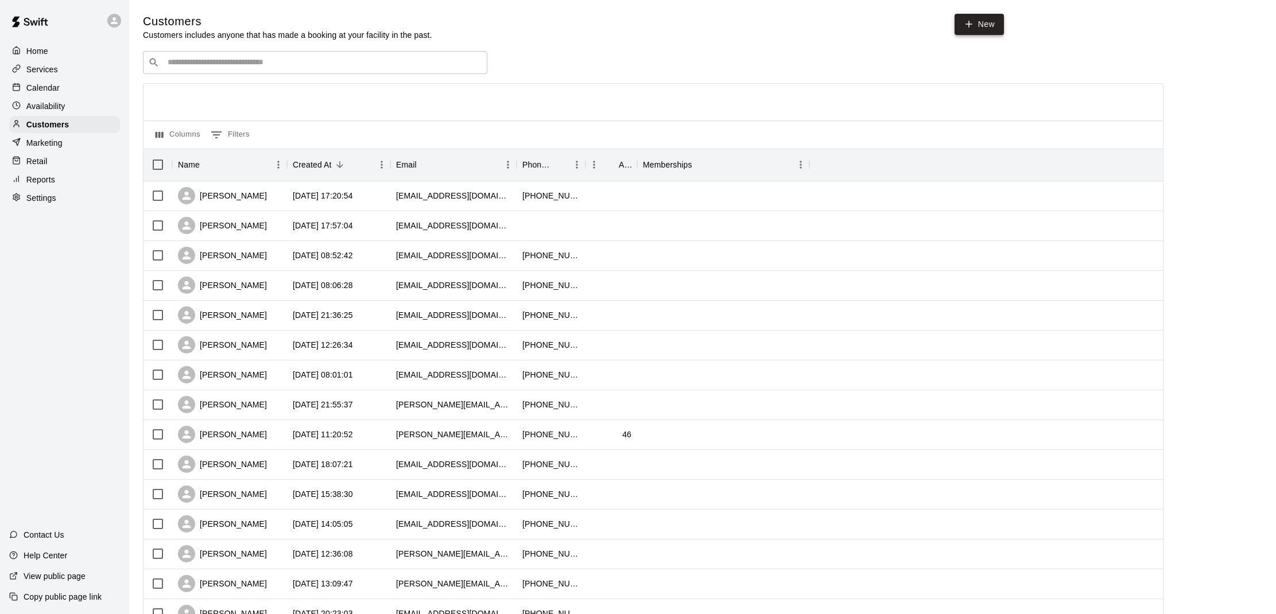
click at [975, 27] on link "New" at bounding box center [978, 24] width 49 height 21
select select "**"
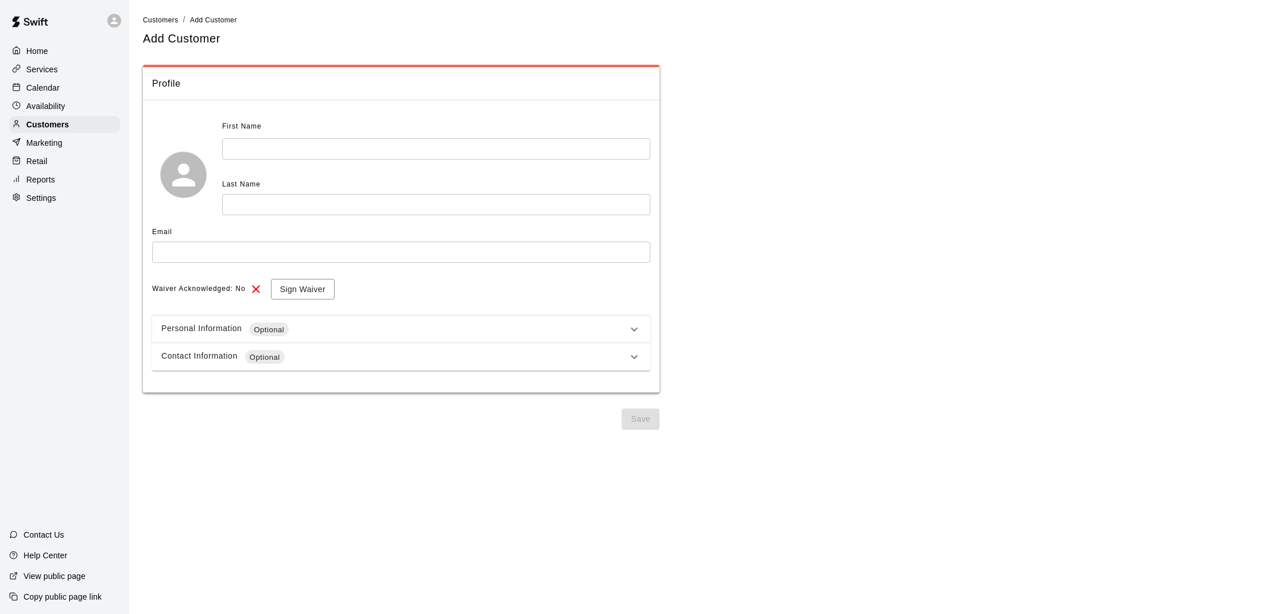
drag, startPoint x: 294, startPoint y: 149, endPoint x: 300, endPoint y: 150, distance: 5.9
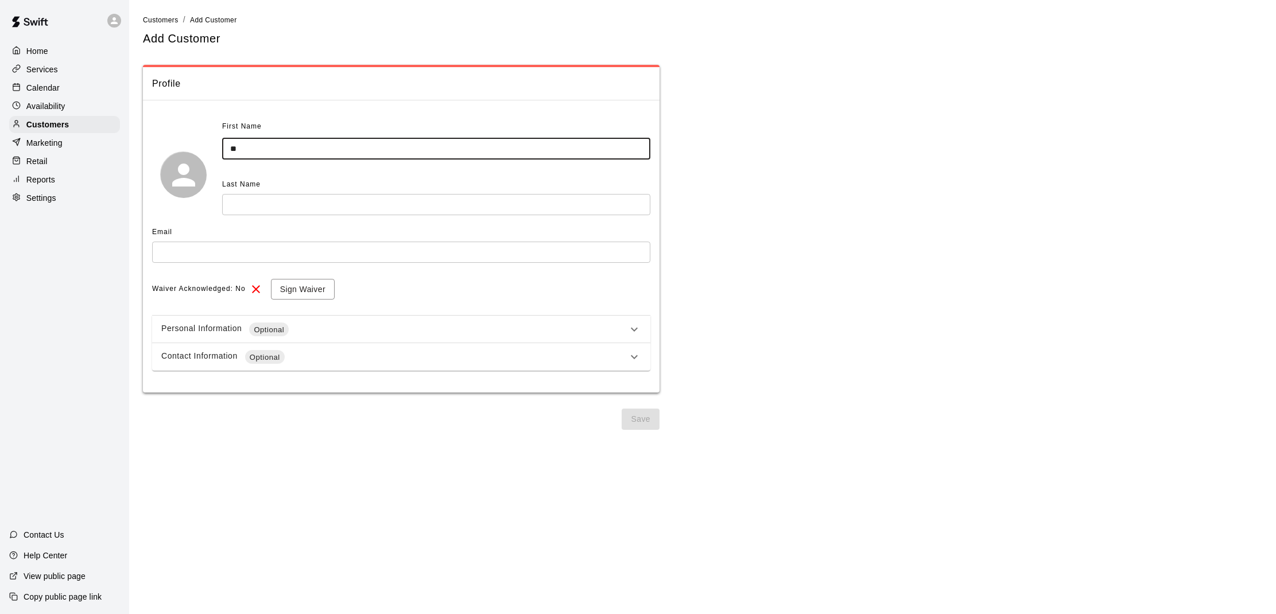
type input "**"
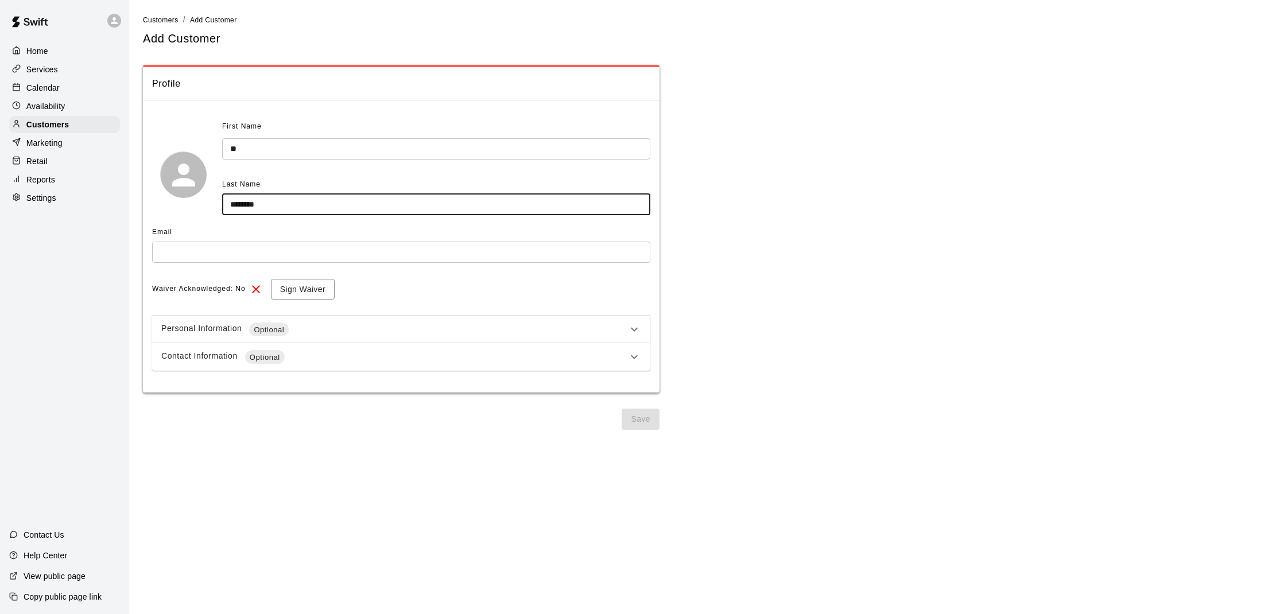
type input "********"
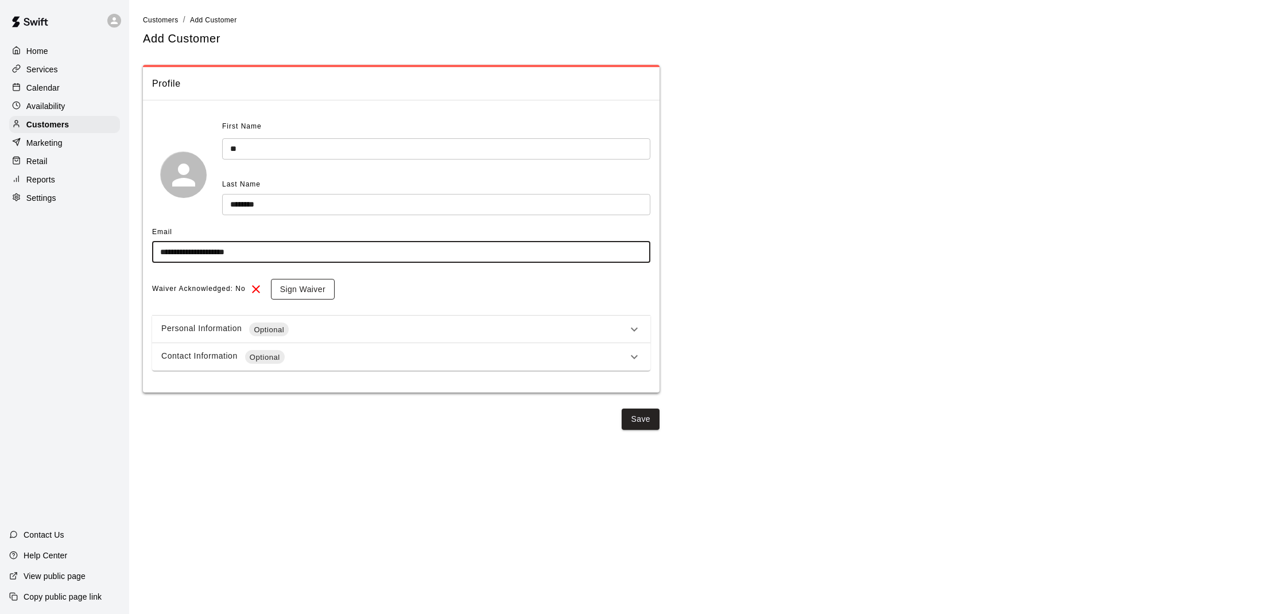
type input "**********"
click at [305, 288] on button "Sign Waiver" at bounding box center [303, 289] width 64 height 21
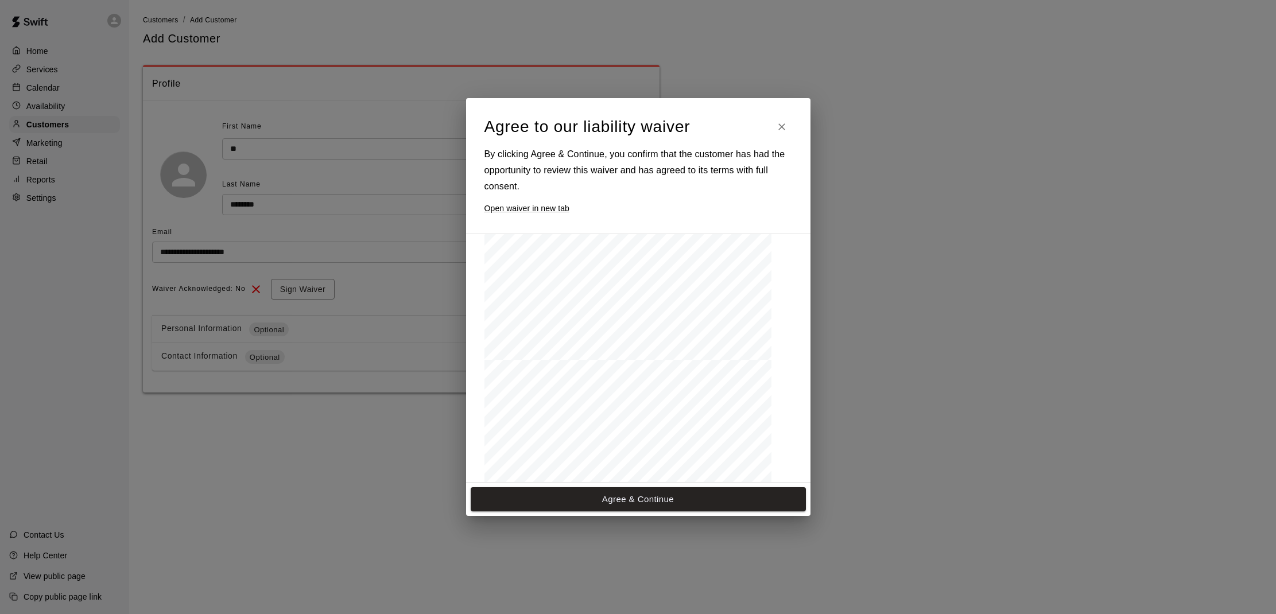
scroll to position [654, 0]
click at [651, 499] on button "Agree & Continue" at bounding box center [638, 499] width 335 height 24
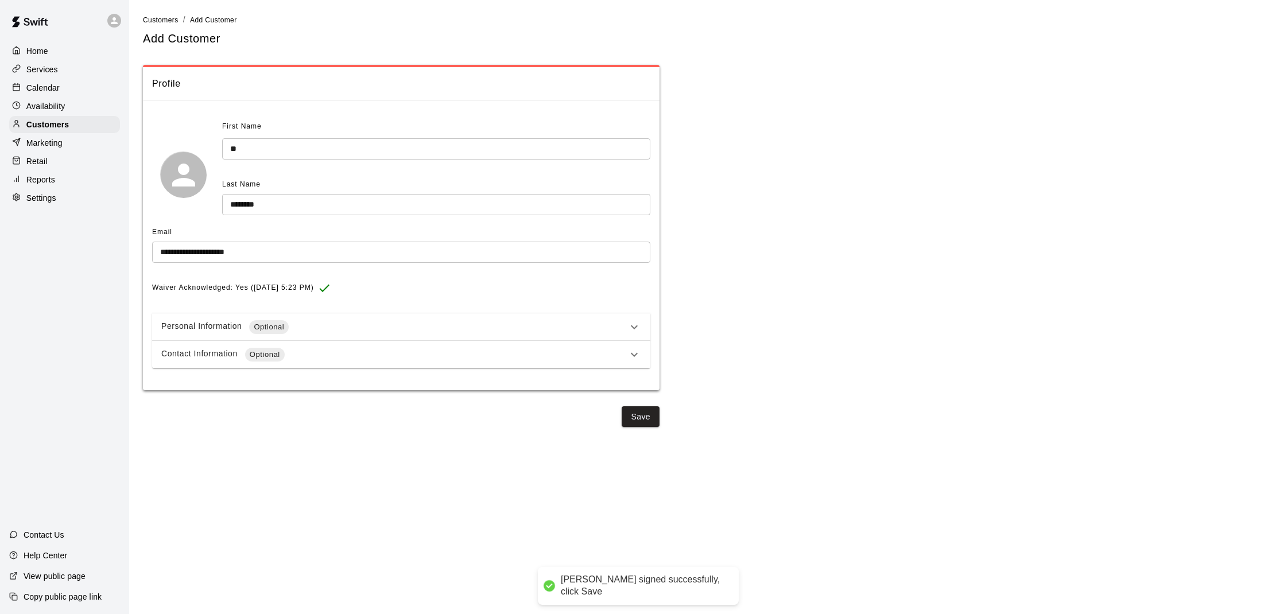
scroll to position [0, 0]
click at [531, 334] on div "Personal Information Optional" at bounding box center [401, 327] width 498 height 28
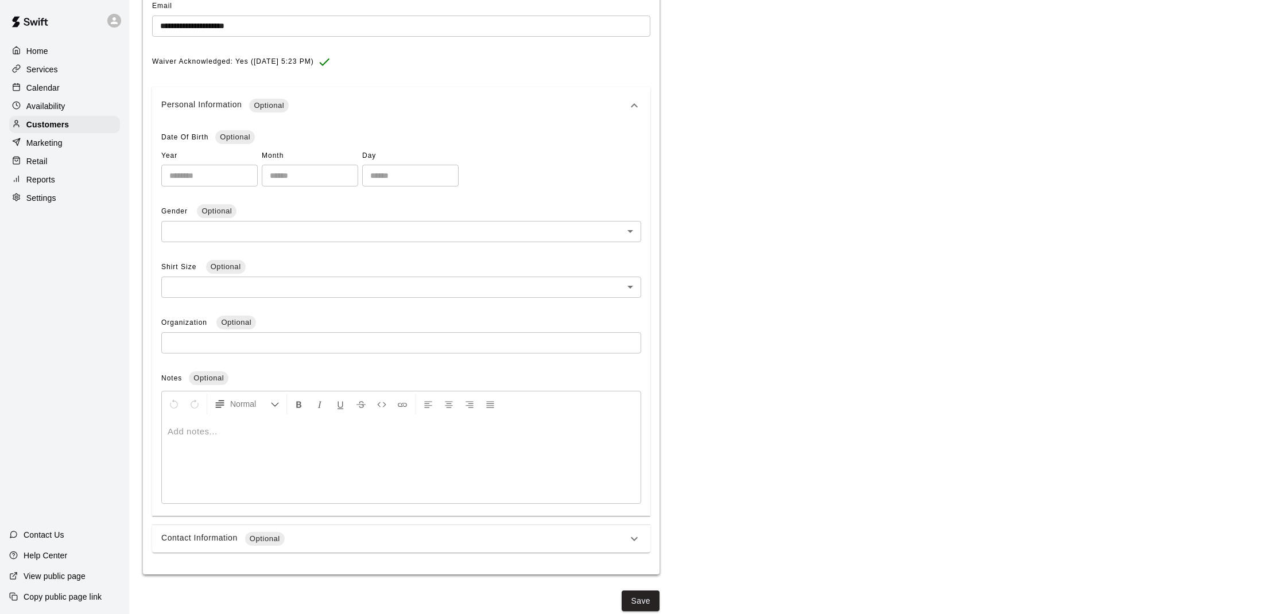
scroll to position [226, 0]
click at [631, 596] on button "Save" at bounding box center [641, 601] width 38 height 21
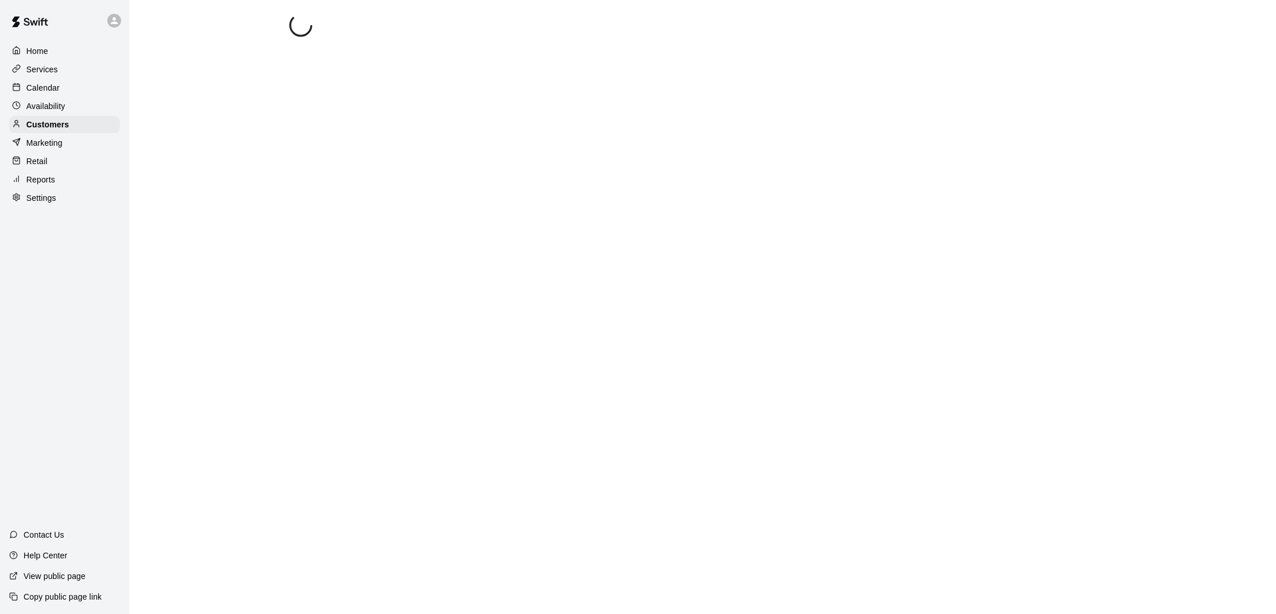
select select "**"
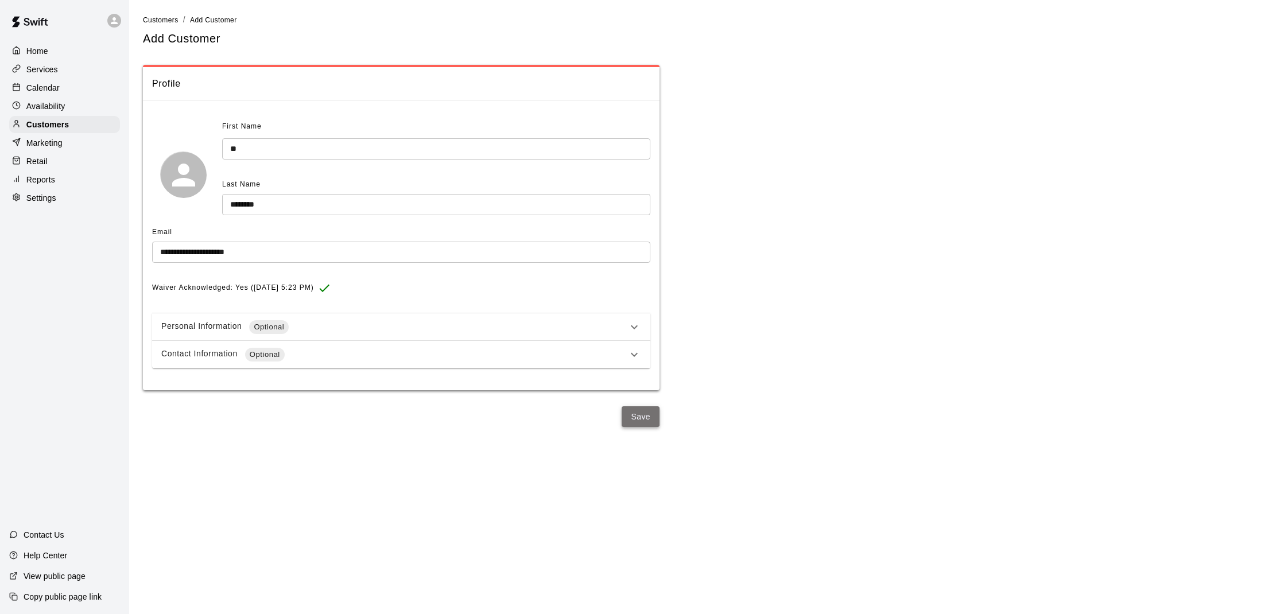
click at [645, 410] on button "Save" at bounding box center [641, 416] width 38 height 21
select select "**"
click at [71, 118] on div "Customers" at bounding box center [64, 124] width 111 height 17
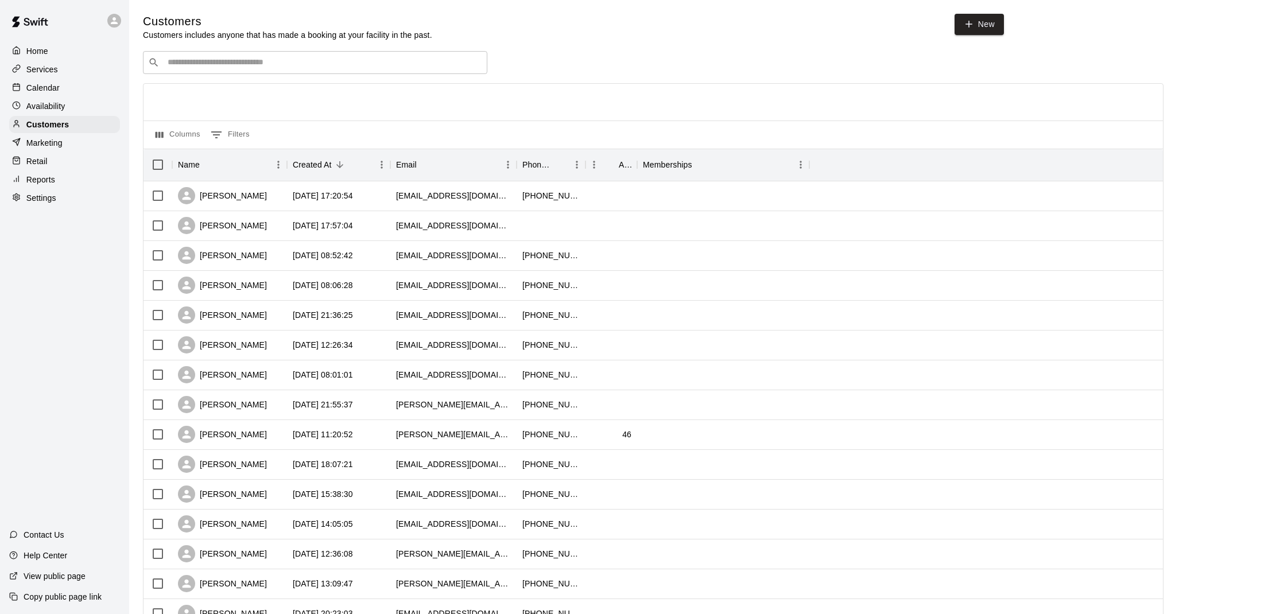
click at [205, 57] on input "Search customers by name or email" at bounding box center [323, 62] width 318 height 11
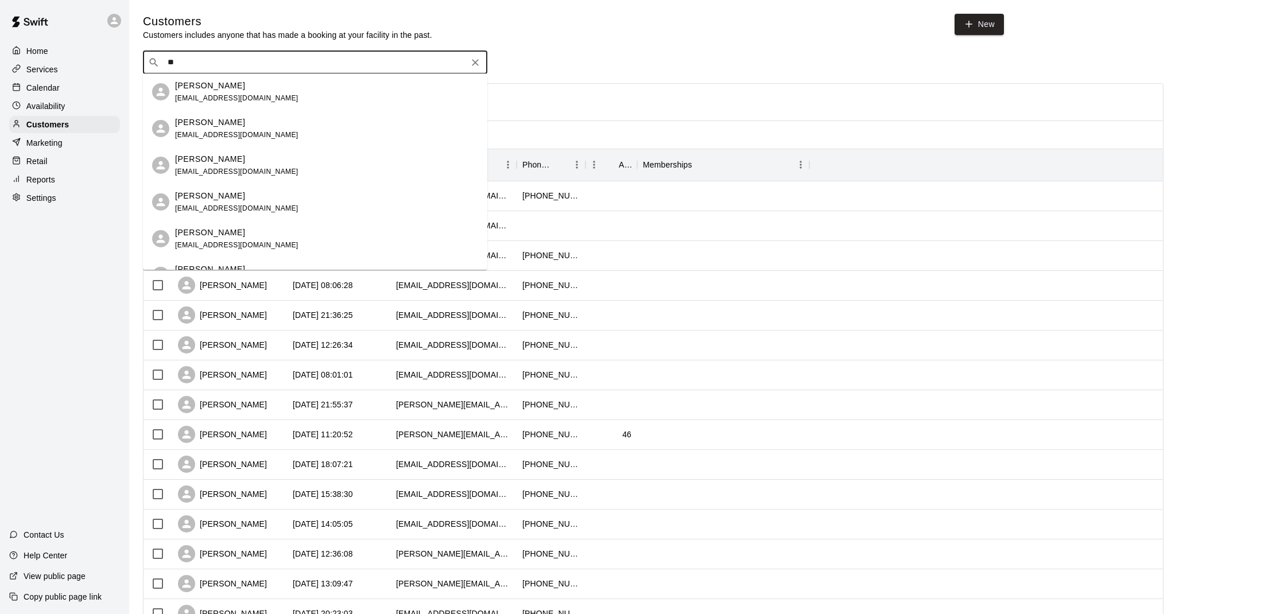
type input "**"
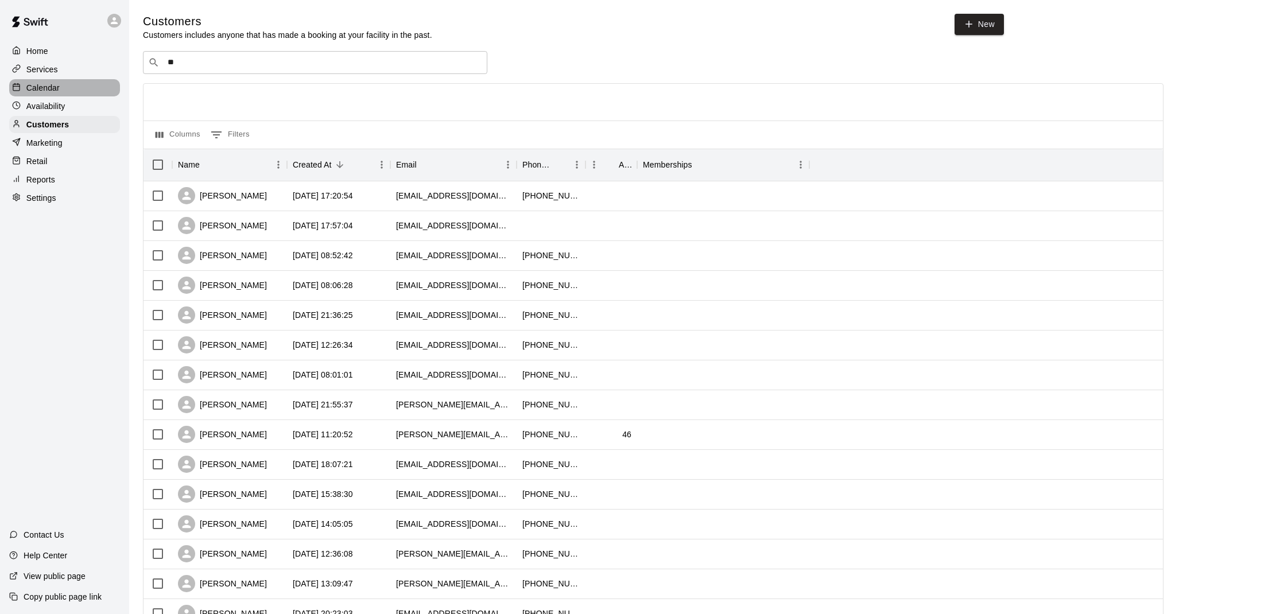
click at [77, 86] on div "Calendar" at bounding box center [64, 87] width 111 height 17
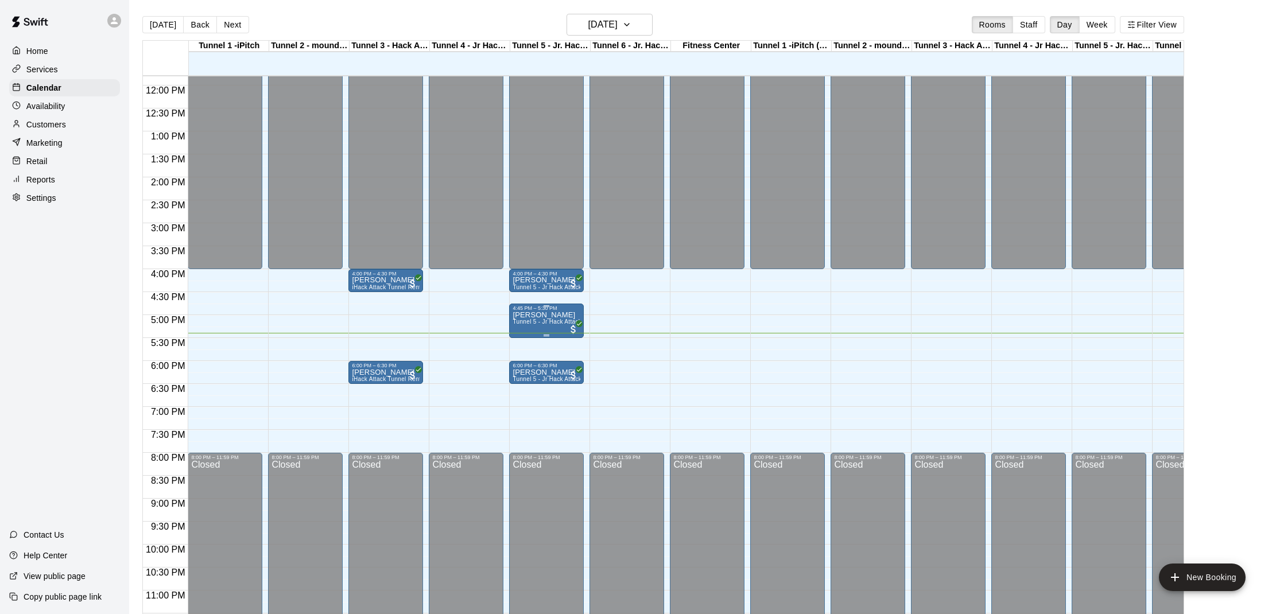
scroll to position [542, 0]
drag, startPoint x: 642, startPoint y: 336, endPoint x: 644, endPoint y: 329, distance: 6.7
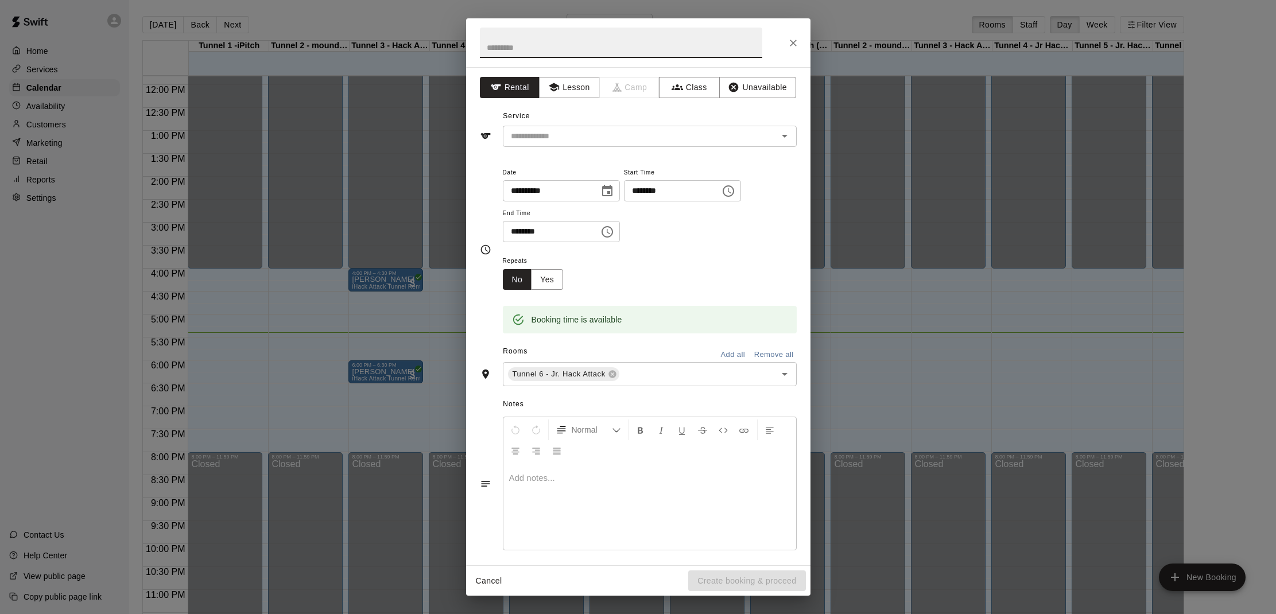
click at [793, 42] on icon "Close" at bounding box center [793, 43] width 7 height 7
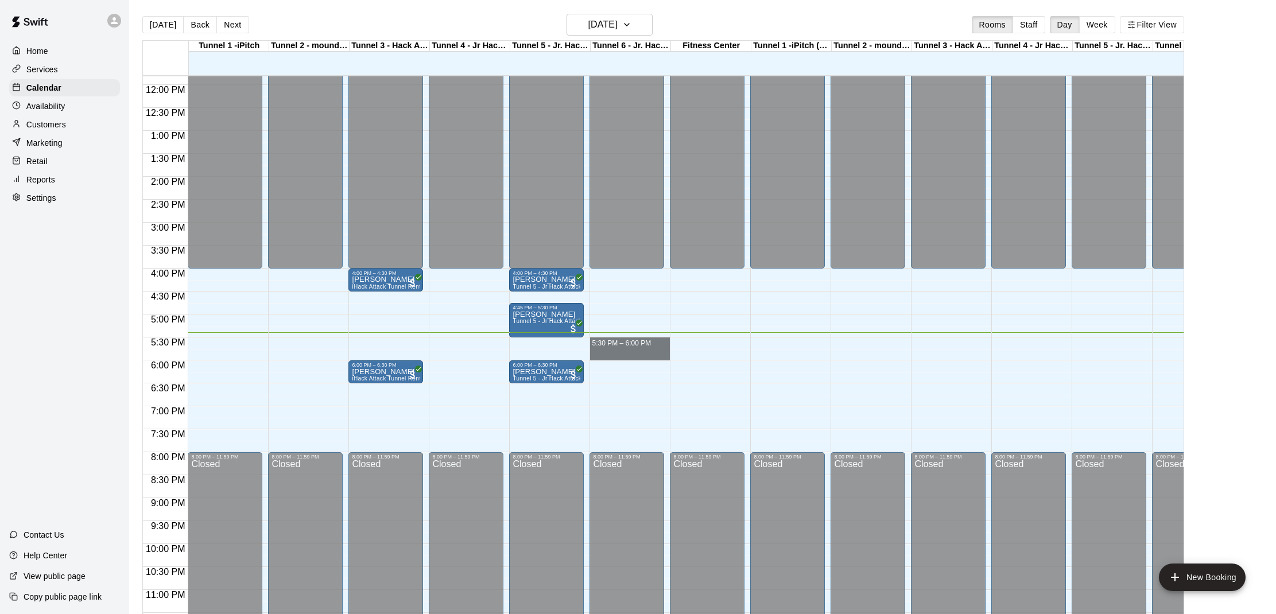
drag, startPoint x: 666, startPoint y: 333, endPoint x: 668, endPoint y: 351, distance: 17.4
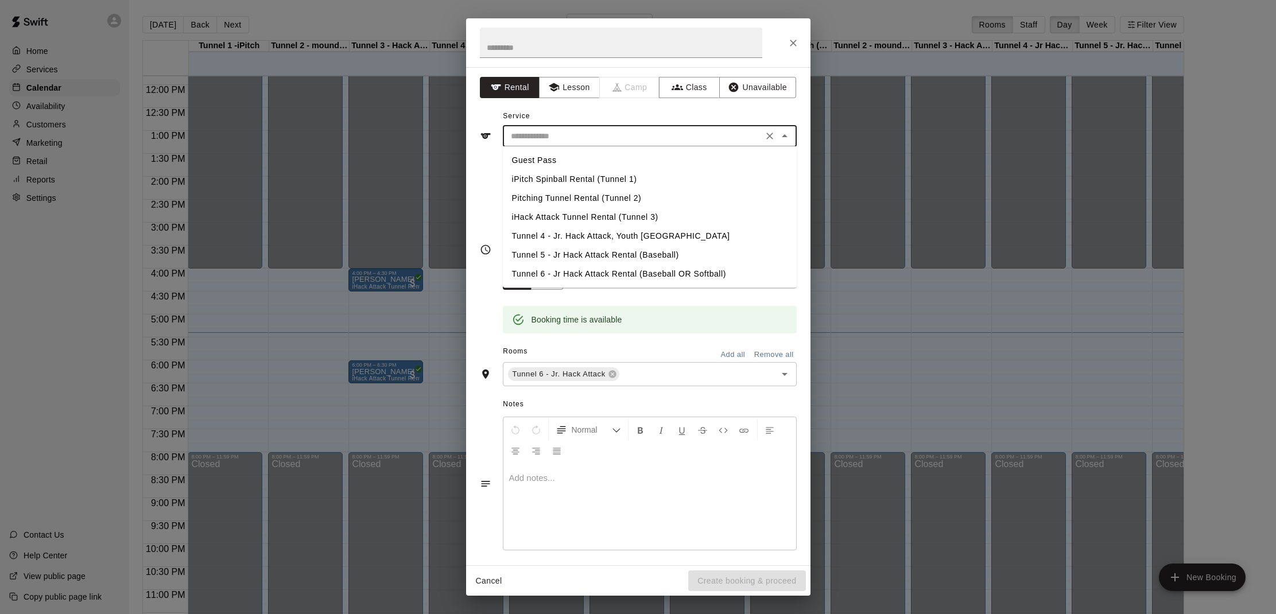
click at [620, 137] on input "text" at bounding box center [632, 136] width 253 height 14
click at [574, 270] on li "Tunnel 6 - Jr Hack Attack Rental (Baseball OR Softball)" at bounding box center [650, 274] width 294 height 19
type input "**********"
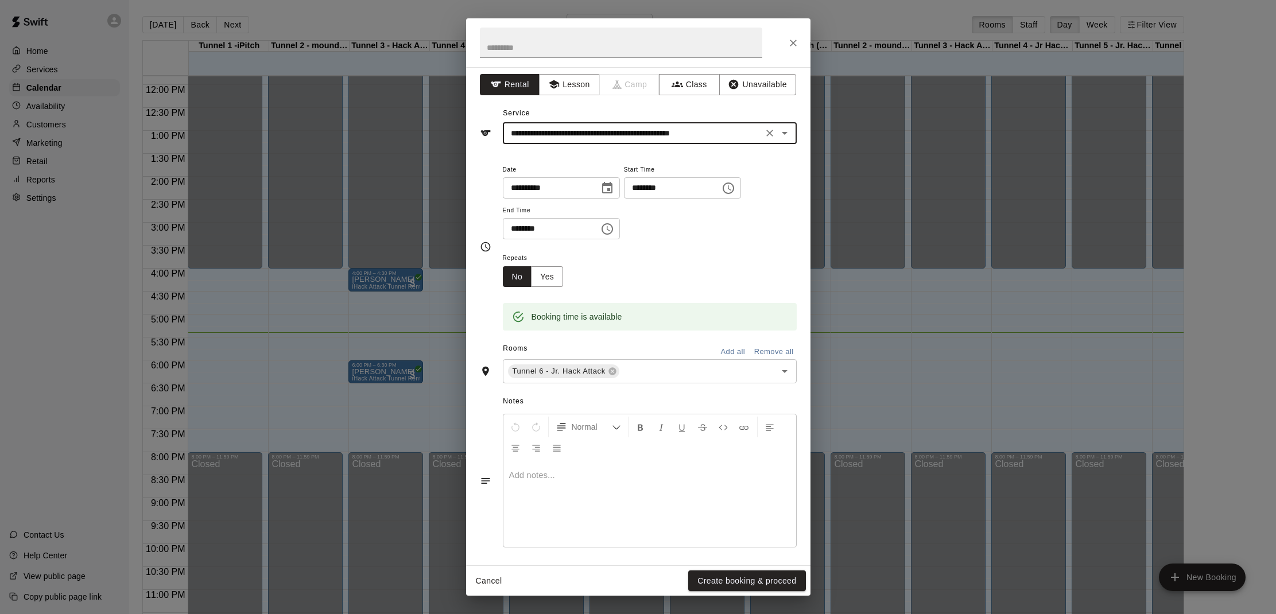
scroll to position [1, 0]
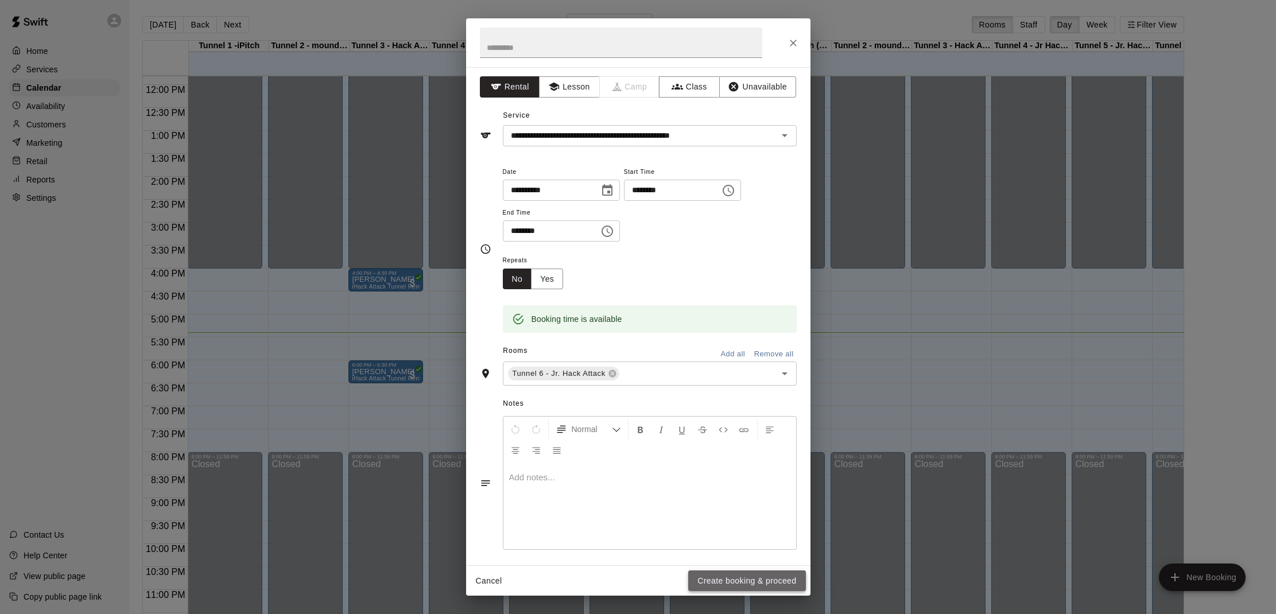
click at [748, 577] on button "Create booking & proceed" at bounding box center [746, 580] width 117 height 21
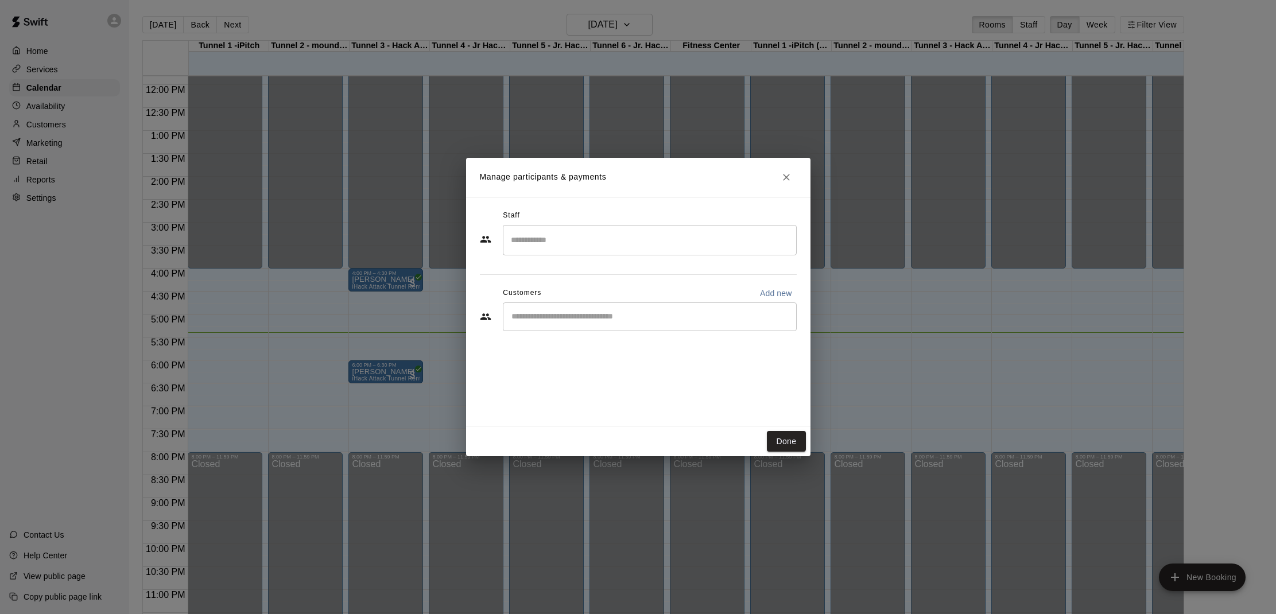
click at [643, 315] on input "Start typing to search customers..." at bounding box center [650, 316] width 284 height 11
type input "**"
click at [635, 342] on div "[PERSON_NAME] [EMAIL_ADDRESS][DOMAIN_NAME]" at bounding box center [661, 349] width 253 height 25
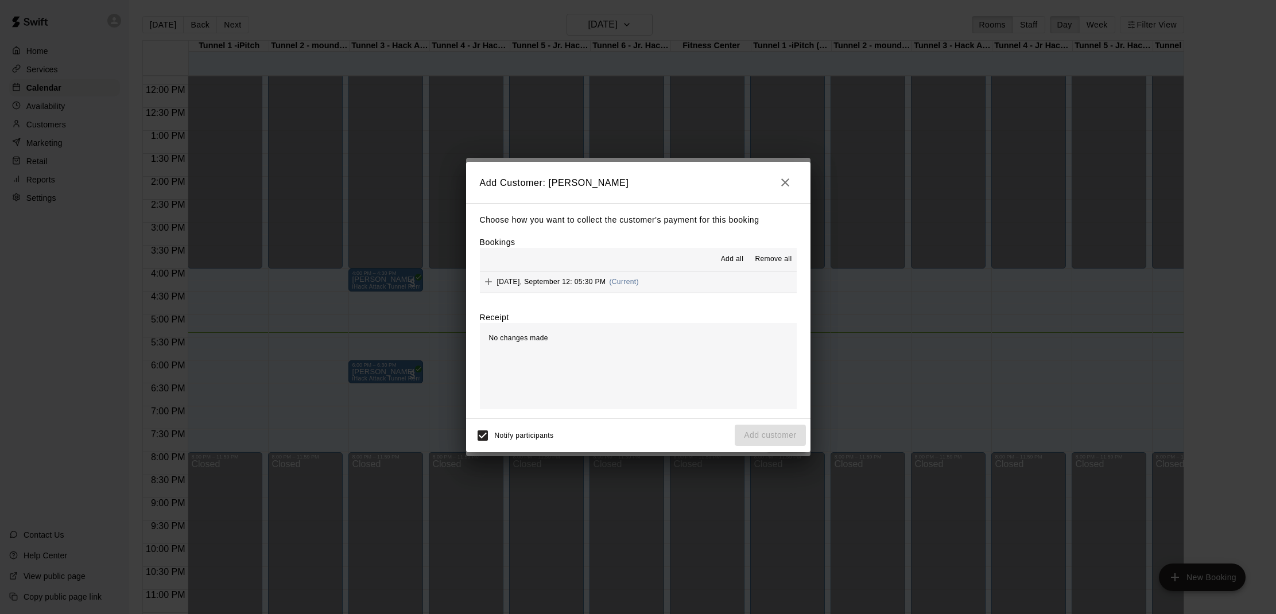
click at [730, 257] on span "Add all" at bounding box center [732, 259] width 23 height 11
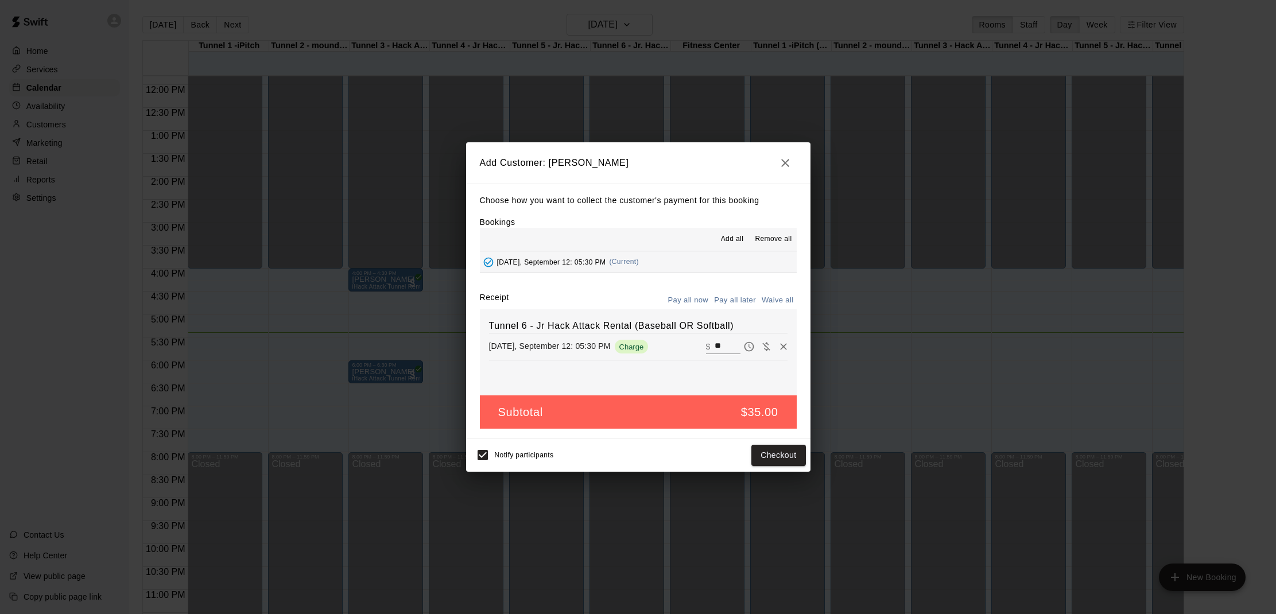
click at [683, 294] on button "Pay all now" at bounding box center [688, 301] width 46 height 18
click at [778, 448] on button "Checkout" at bounding box center [778, 455] width 54 height 21
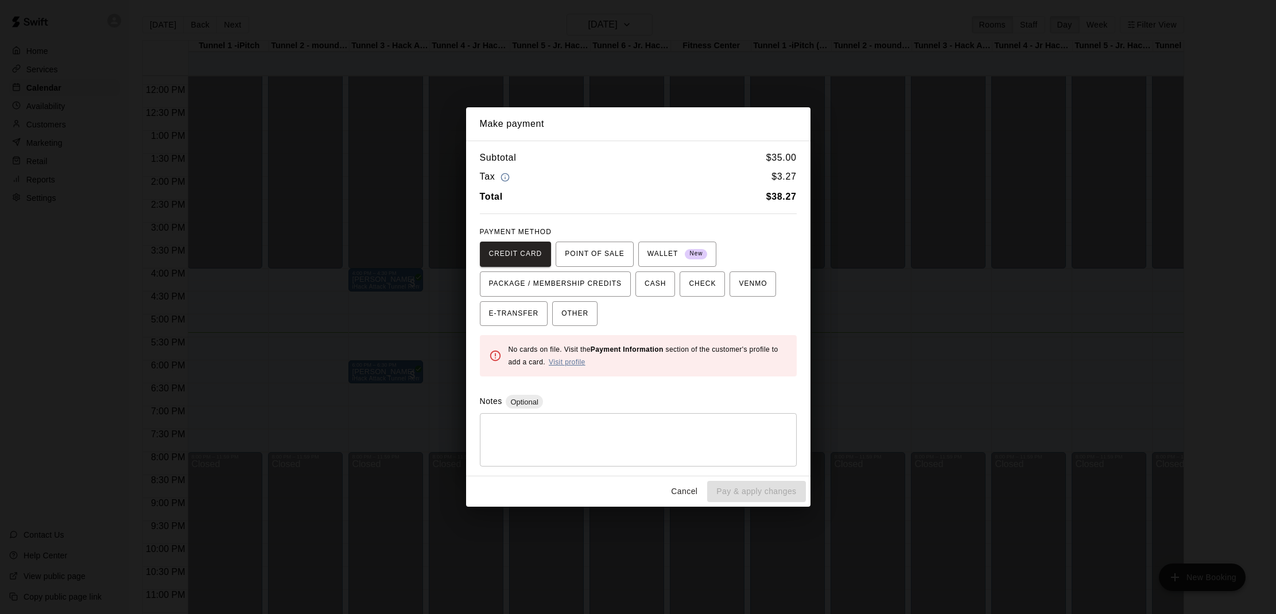
click at [573, 360] on link "Visit profile" at bounding box center [567, 362] width 37 height 8
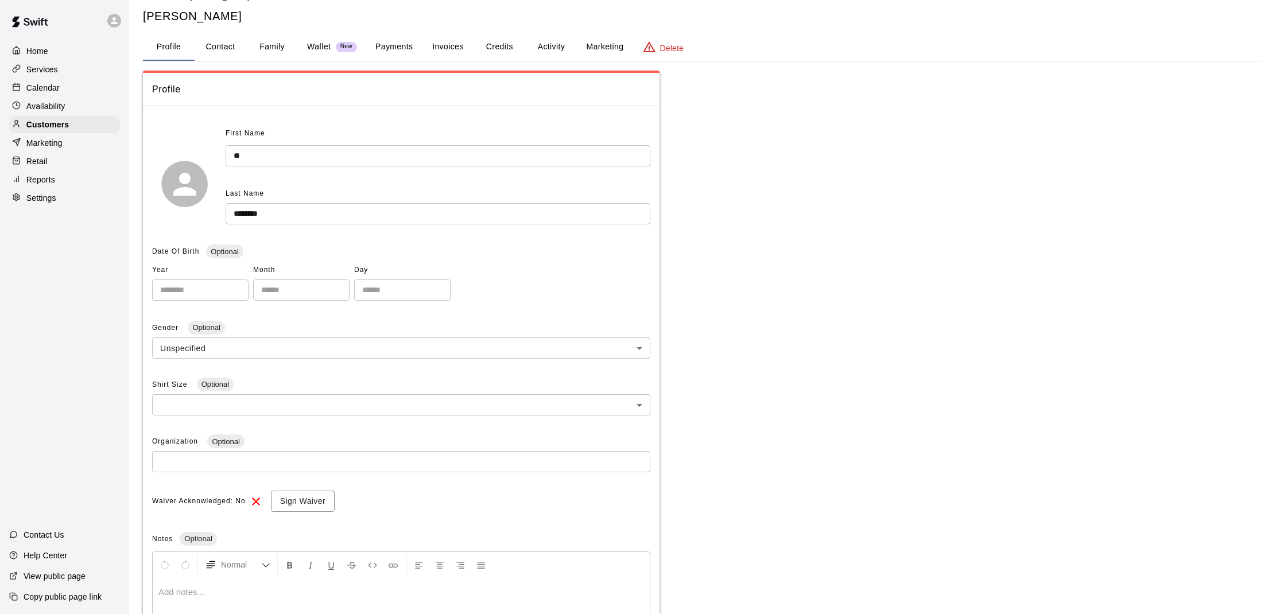
scroll to position [22, 0]
click at [404, 55] on button "Payments" at bounding box center [394, 49] width 56 height 28
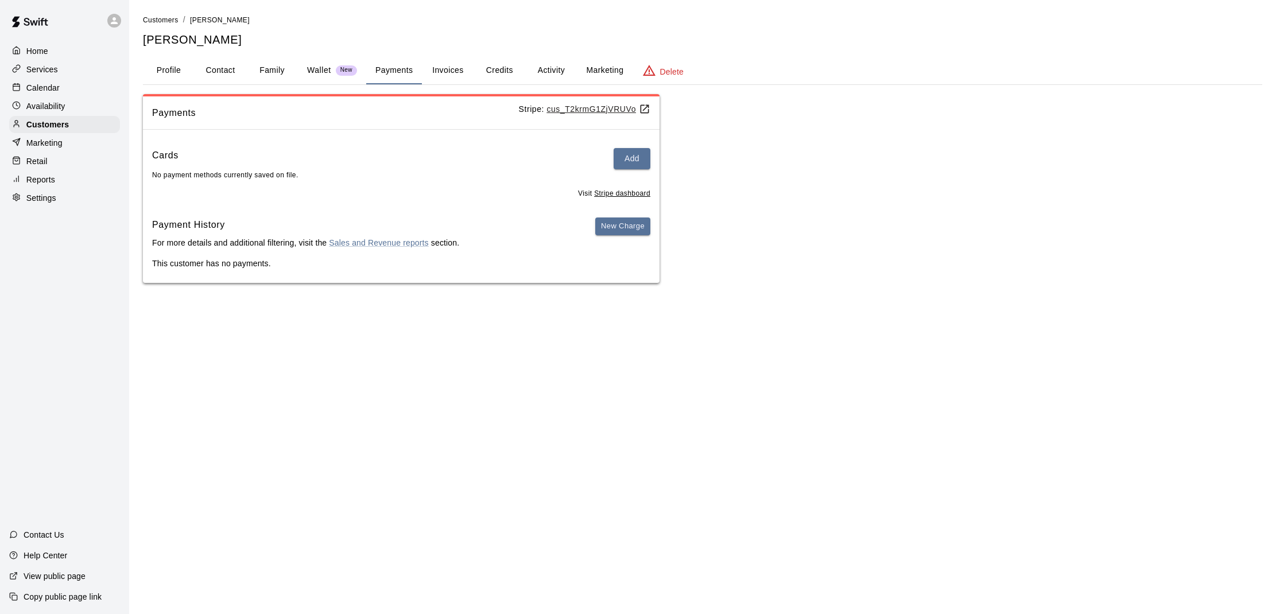
scroll to position [1, 0]
click at [628, 153] on button "Add" at bounding box center [632, 158] width 37 height 21
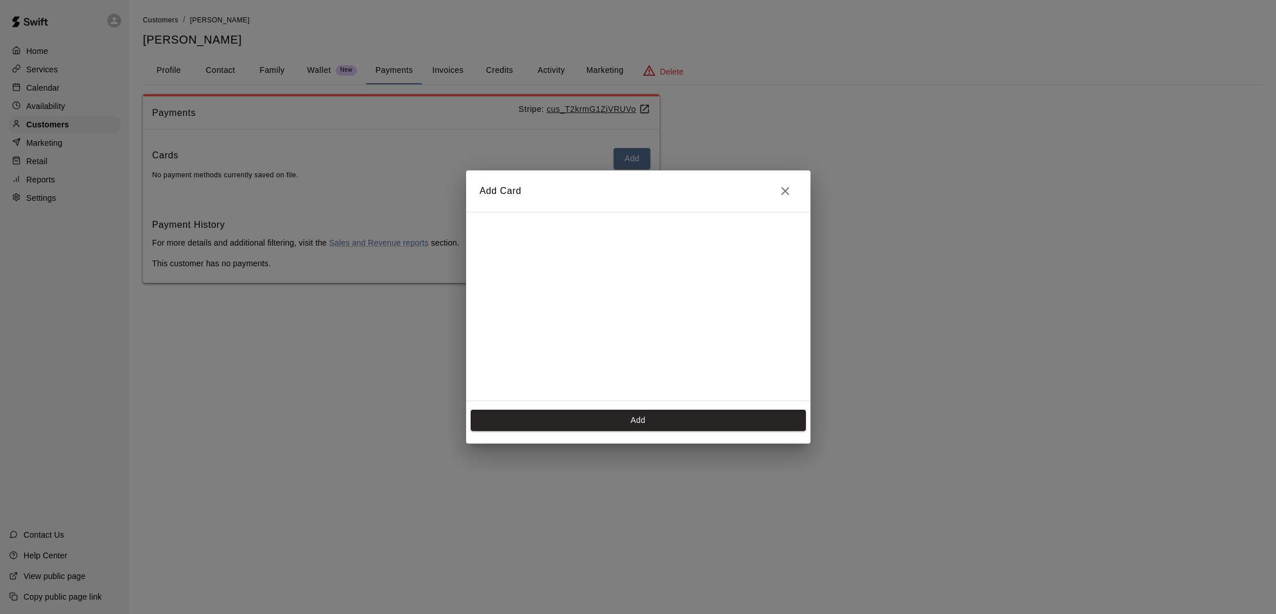
scroll to position [160, 0]
click at [619, 414] on button "Add" at bounding box center [638, 420] width 335 height 21
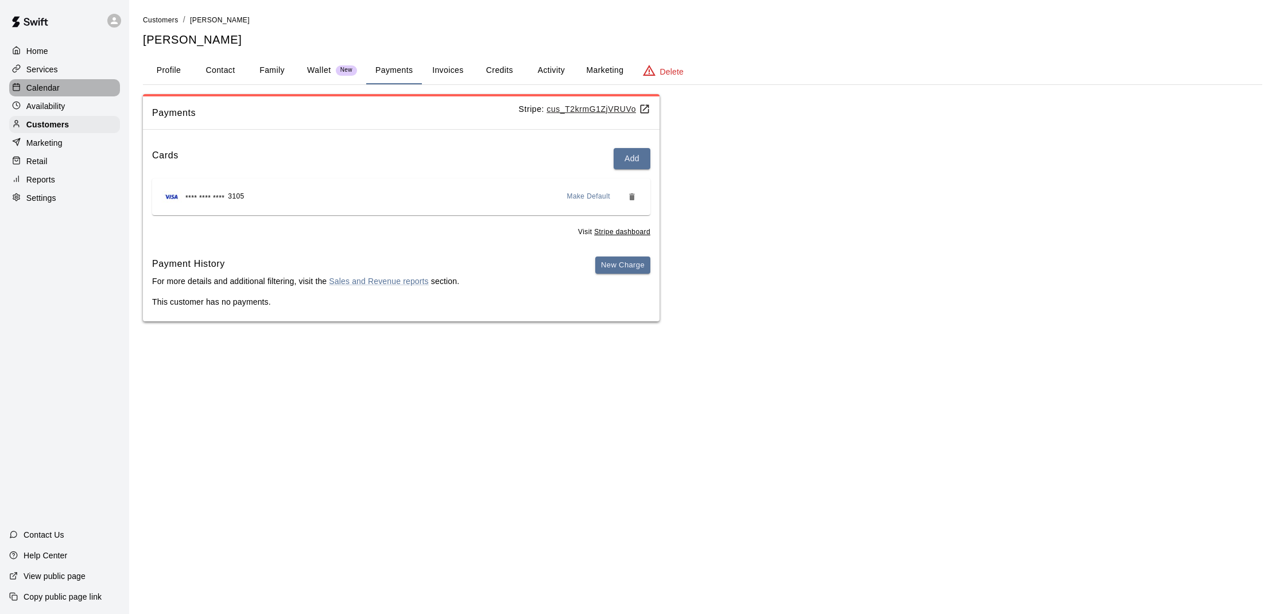
click at [98, 81] on div "Calendar" at bounding box center [64, 87] width 111 height 17
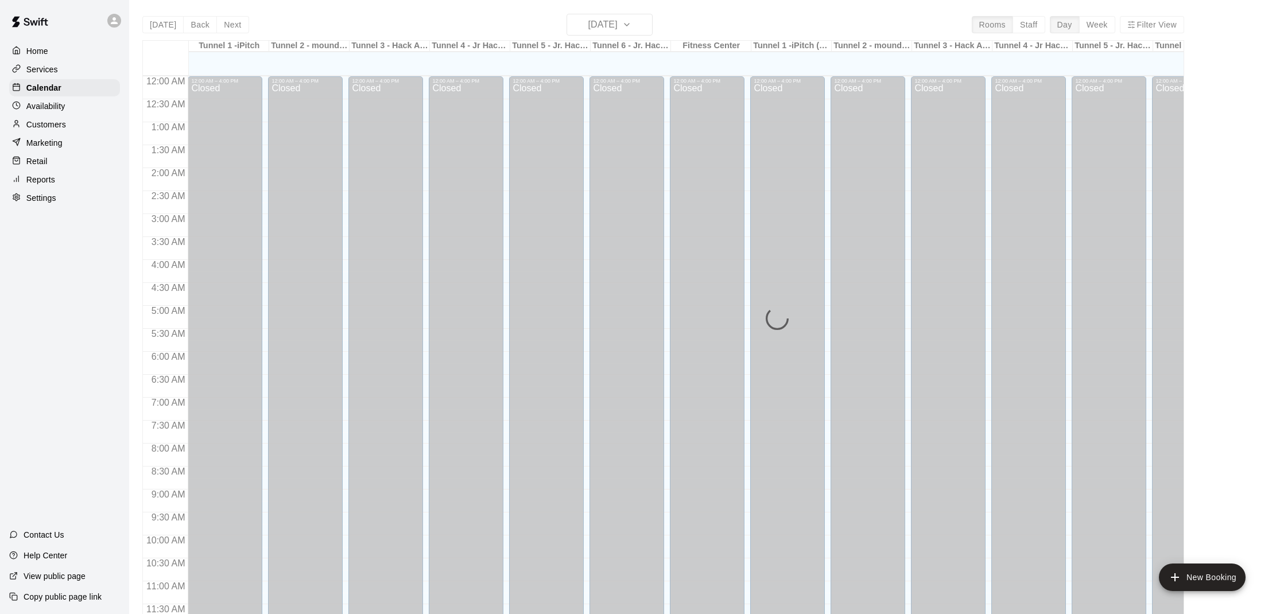
scroll to position [517, 0]
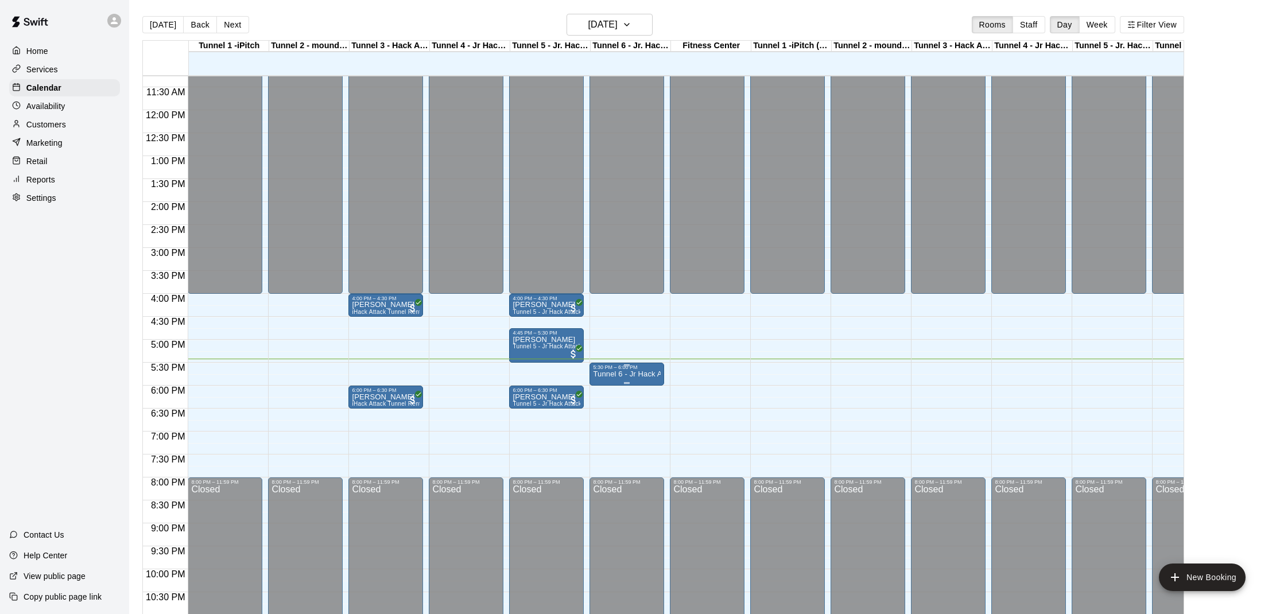
click at [630, 374] on p "Tunnel 6 - Jr Hack Attack Rental (Baseball OR Softball)" at bounding box center [627, 374] width 68 height 0
click at [601, 409] on img "edit" at bounding box center [605, 413] width 13 height 13
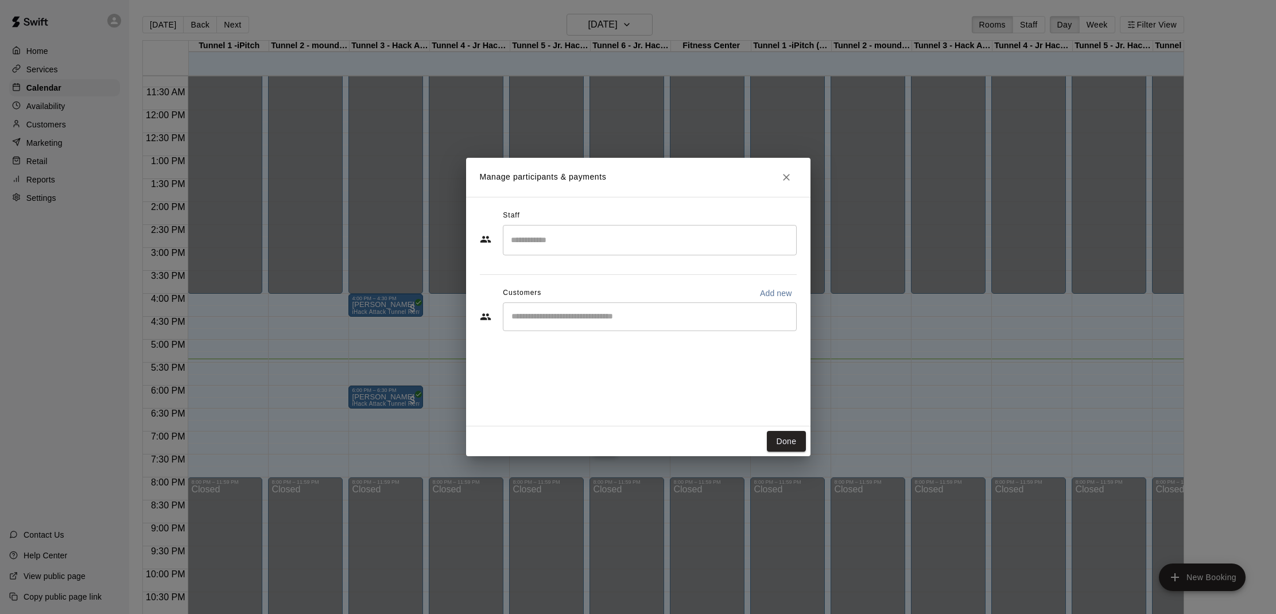
click at [640, 312] on input "Start typing to search customers..." at bounding box center [650, 316] width 284 height 11
type input "**"
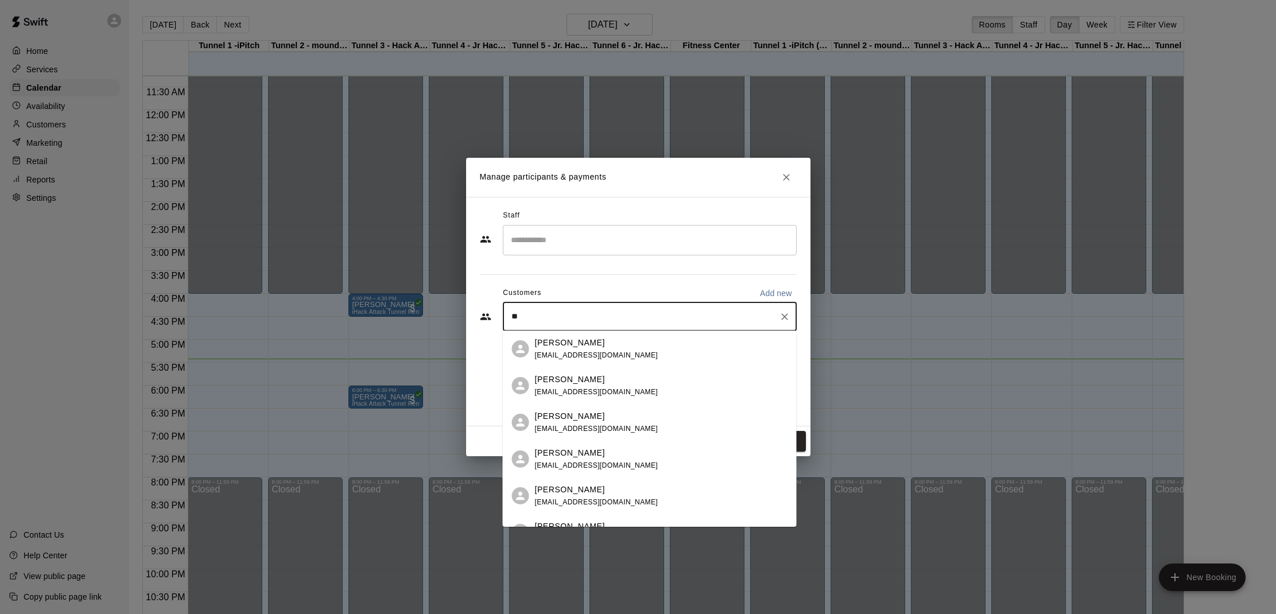
drag, startPoint x: 614, startPoint y: 352, endPoint x: 659, endPoint y: 399, distance: 64.9
click at [614, 352] on span "[EMAIL_ADDRESS][DOMAIN_NAME]" at bounding box center [596, 355] width 123 height 8
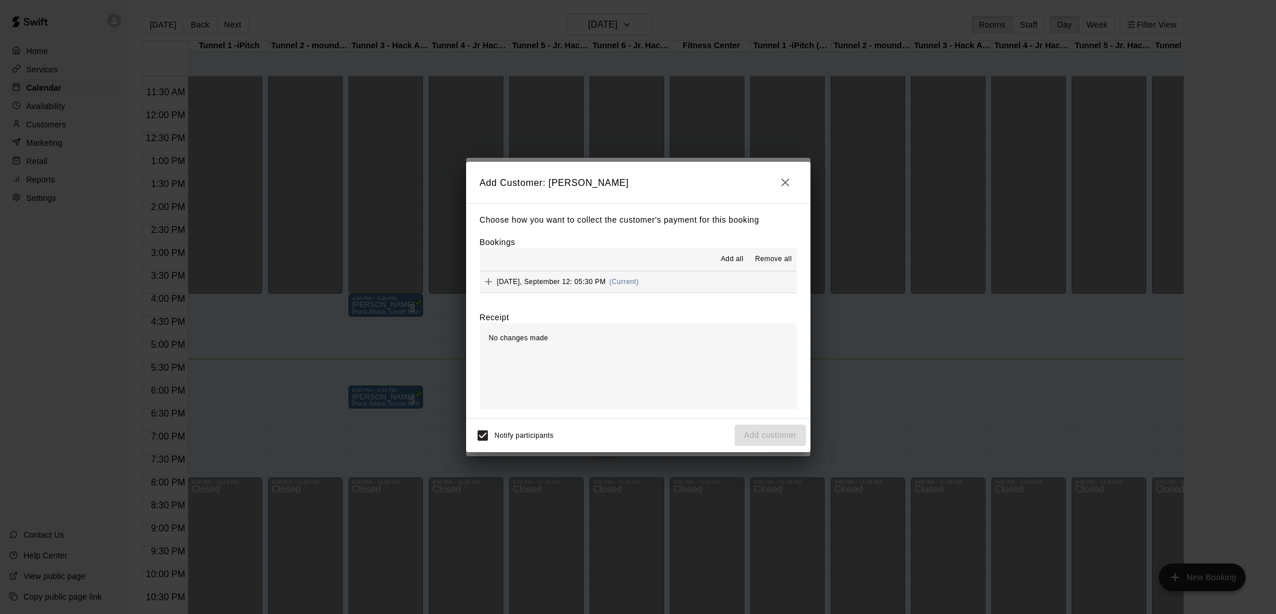
click at [731, 255] on span "Add all" at bounding box center [732, 259] width 23 height 11
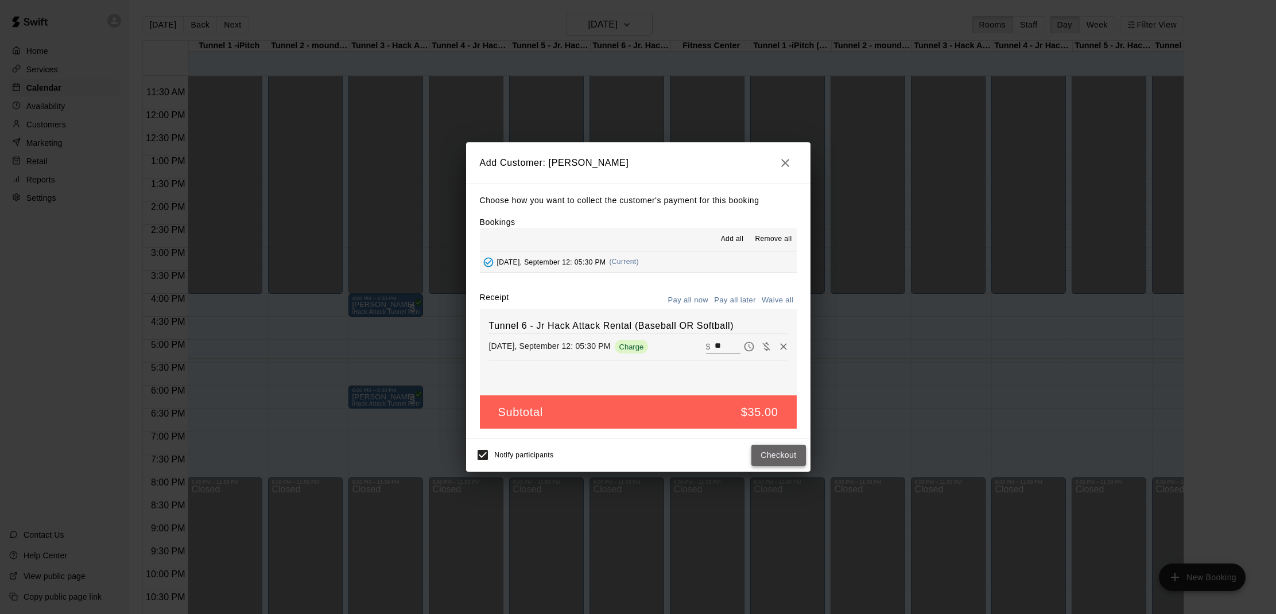
click at [781, 452] on button "Checkout" at bounding box center [778, 455] width 54 height 21
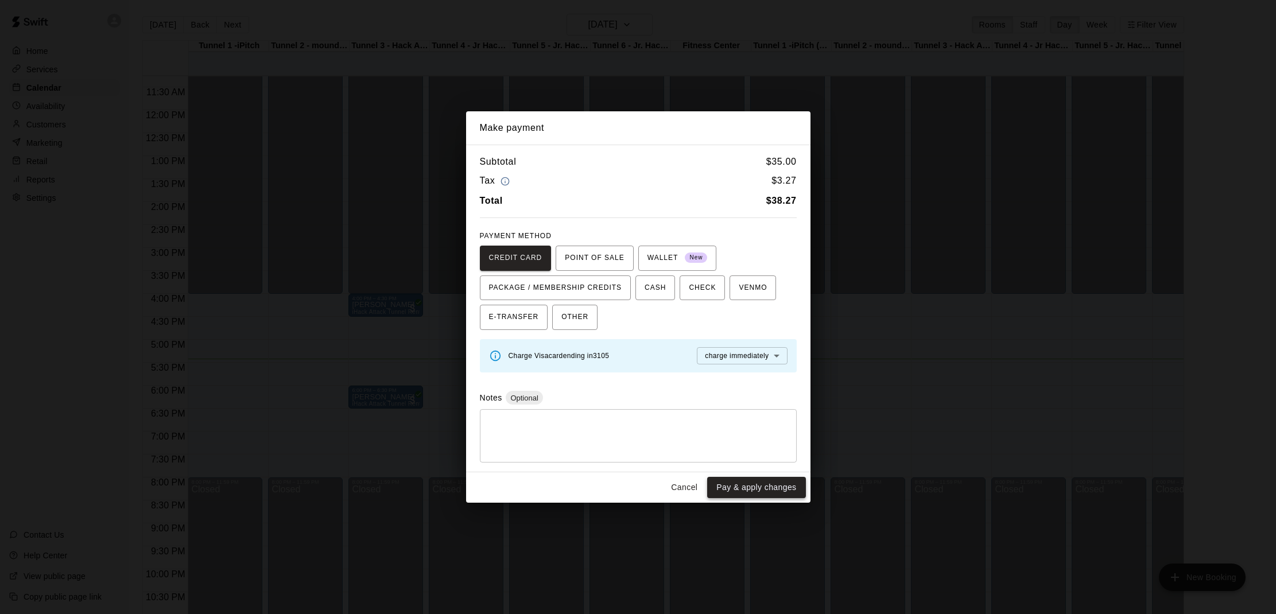
click at [760, 488] on button "Pay & apply changes" at bounding box center [756, 487] width 98 height 21
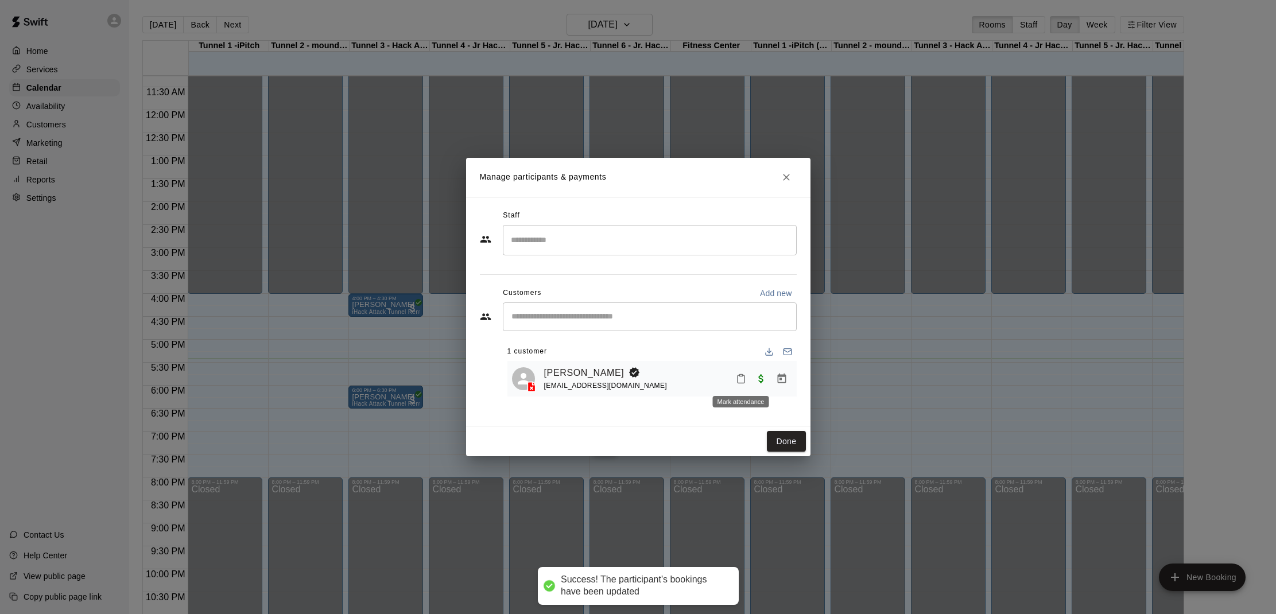
click at [746, 386] on button "Mark attendance" at bounding box center [741, 379] width 20 height 20
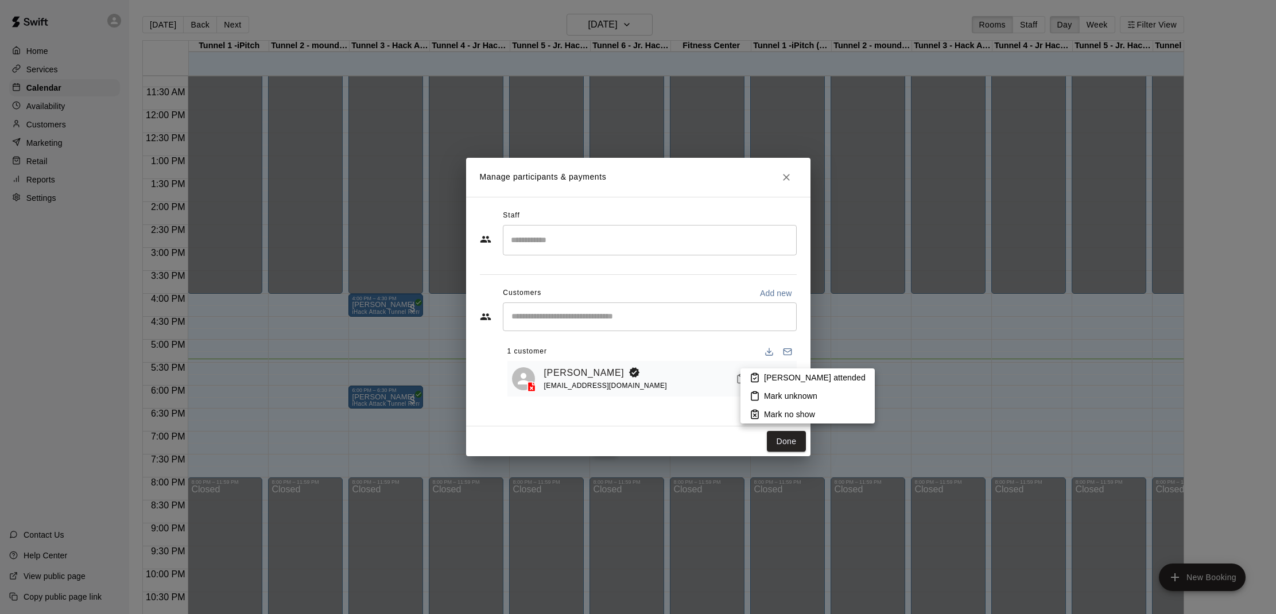
click at [765, 378] on p "[PERSON_NAME] attended" at bounding box center [815, 377] width 102 height 11
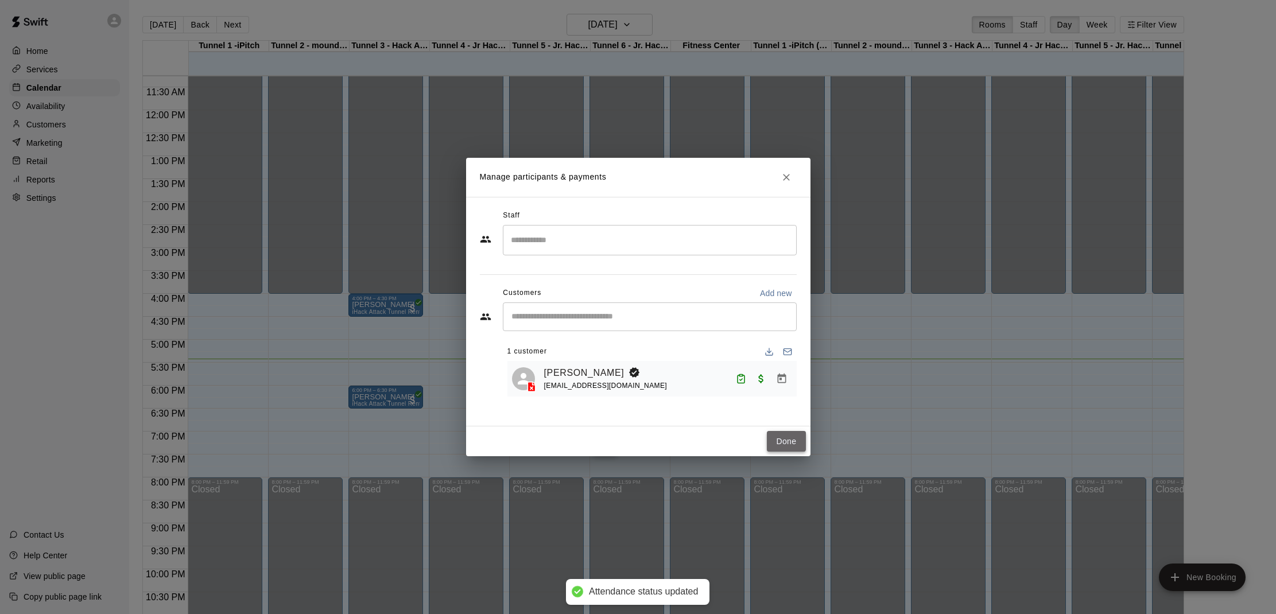
click at [792, 442] on button "Done" at bounding box center [786, 441] width 38 height 21
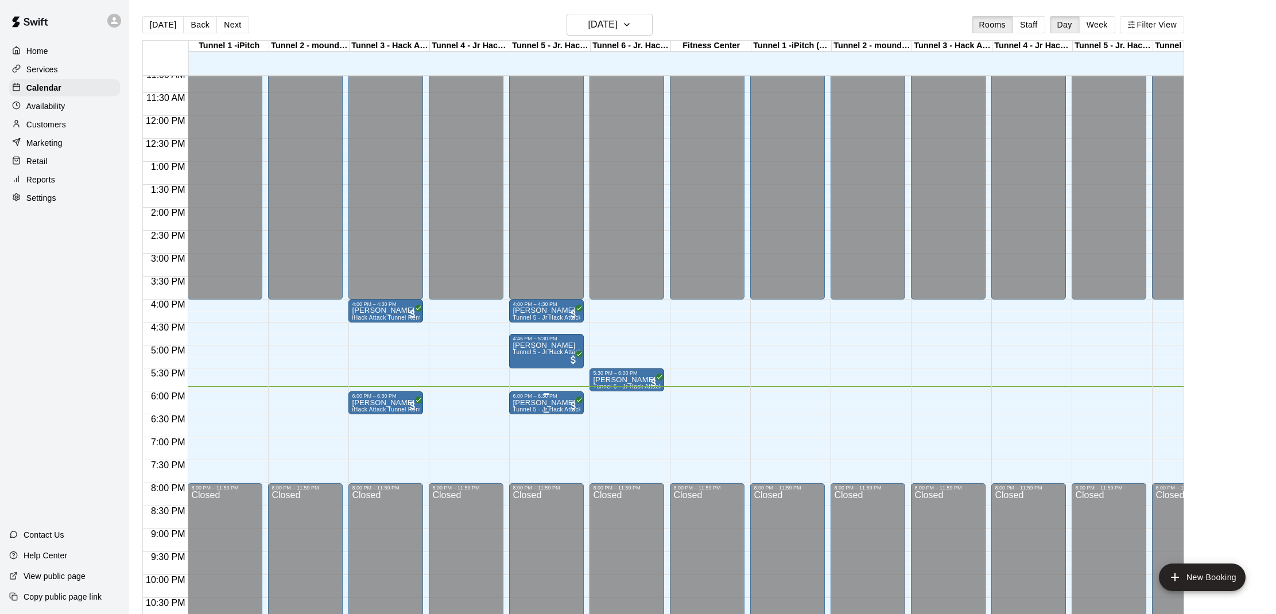
scroll to position [515, 1]
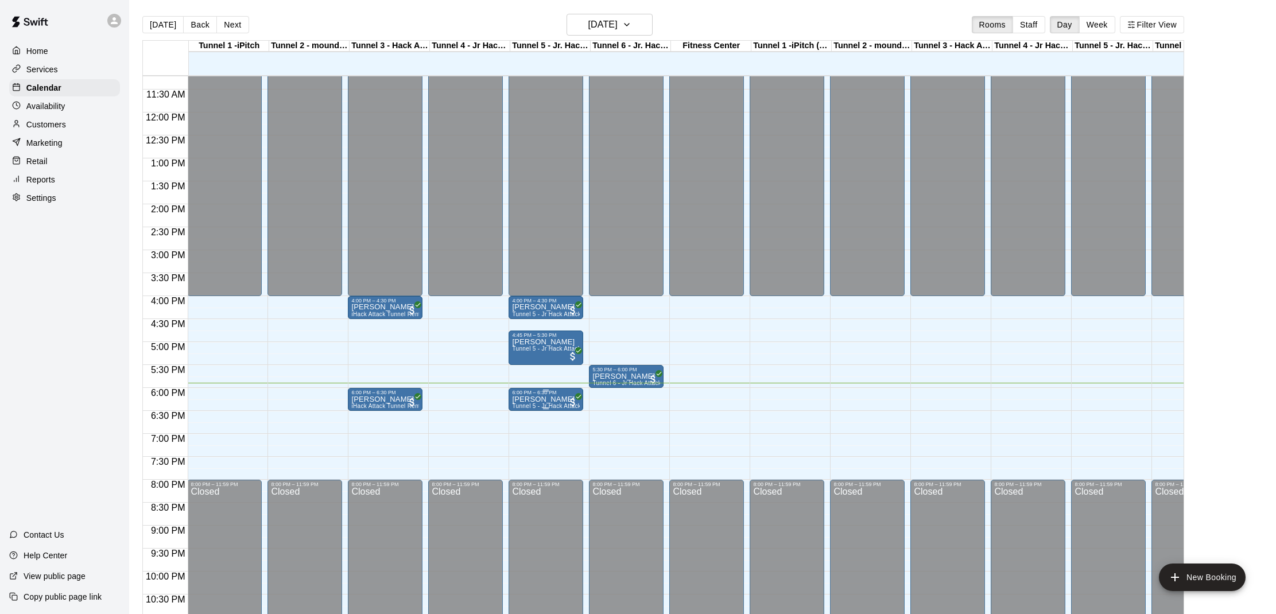
click at [522, 433] on img "edit" at bounding box center [524, 434] width 13 height 13
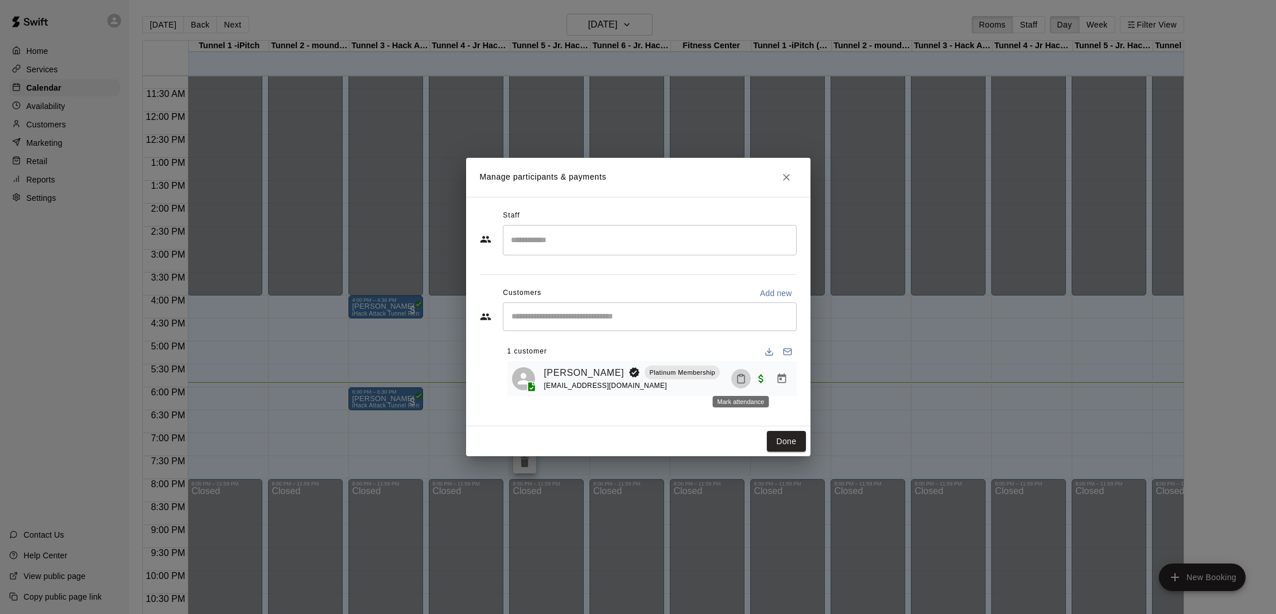
click at [742, 376] on rect "Mark attendance" at bounding box center [740, 375] width 3 height 2
click at [758, 383] on icon at bounding box center [763, 383] width 10 height 10
click at [799, 440] on button "Done" at bounding box center [786, 441] width 38 height 21
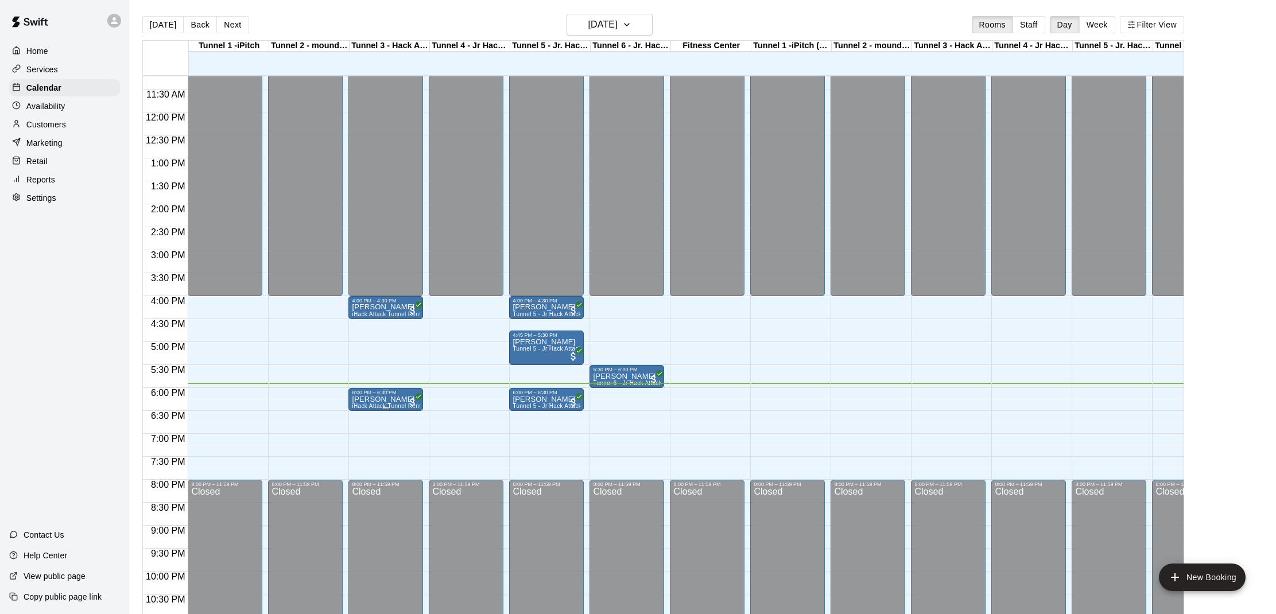
scroll to position [517, 0]
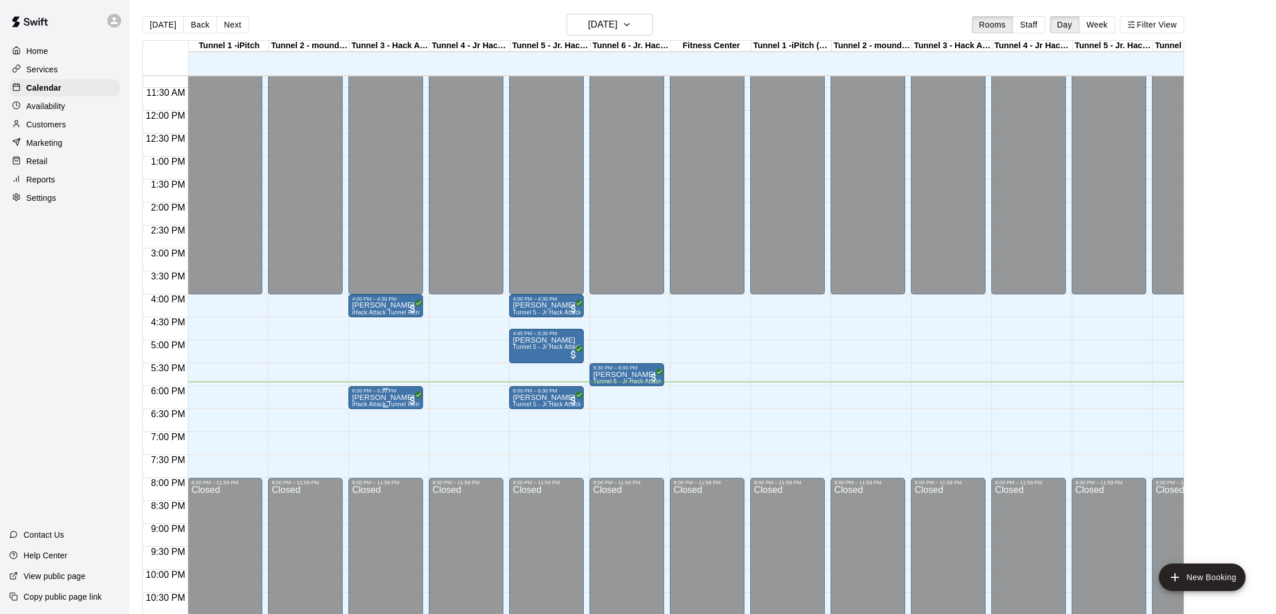
click at [409, 393] on div at bounding box center [412, 400] width 11 height 14
click at [421, 430] on img "edit" at bounding box center [419, 431] width 13 height 13
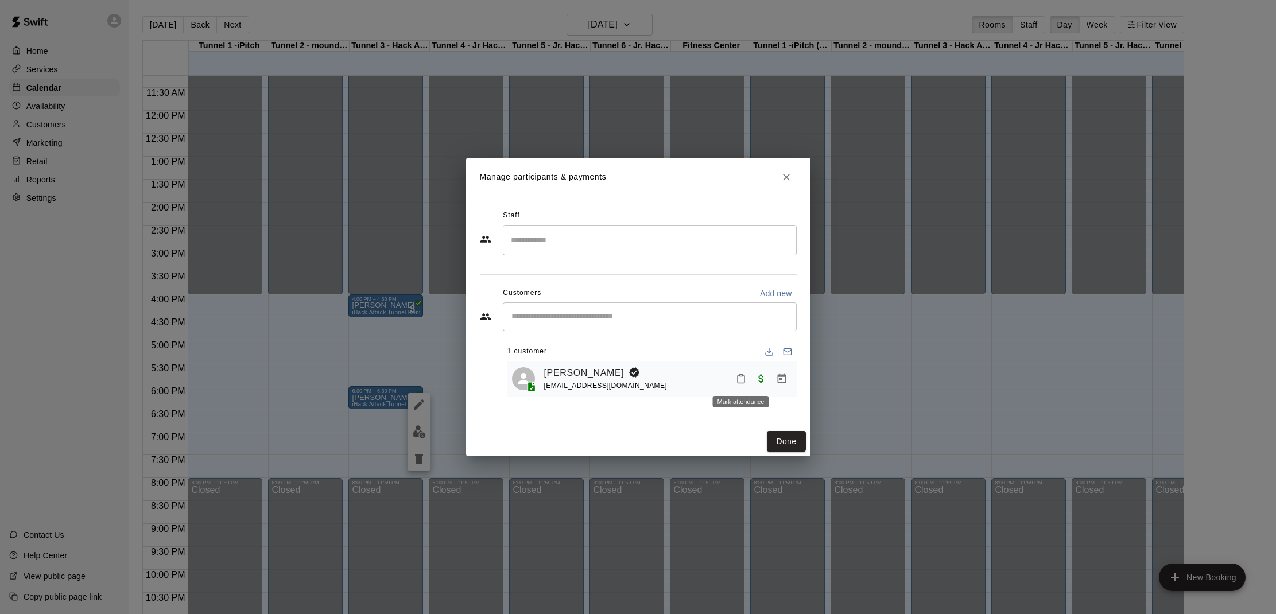
click at [743, 384] on button "Mark attendance" at bounding box center [741, 379] width 20 height 20
click at [748, 381] on li "[PERSON_NAME] attended" at bounding box center [807, 377] width 134 height 18
click at [788, 441] on button "Done" at bounding box center [786, 441] width 38 height 21
